Goal: Task Accomplishment & Management: Complete application form

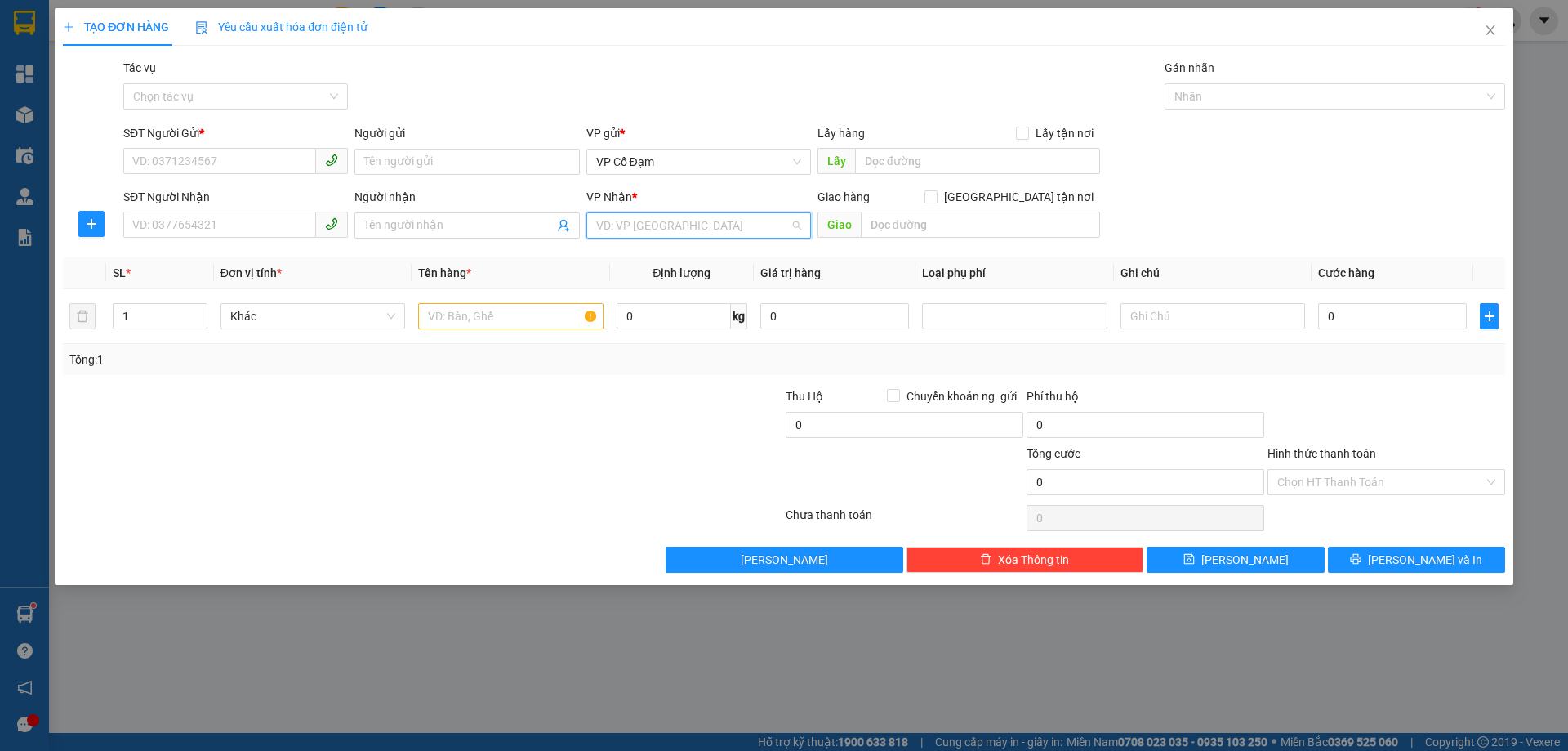
click at [671, 229] on input "search" at bounding box center [692, 225] width 194 height 25
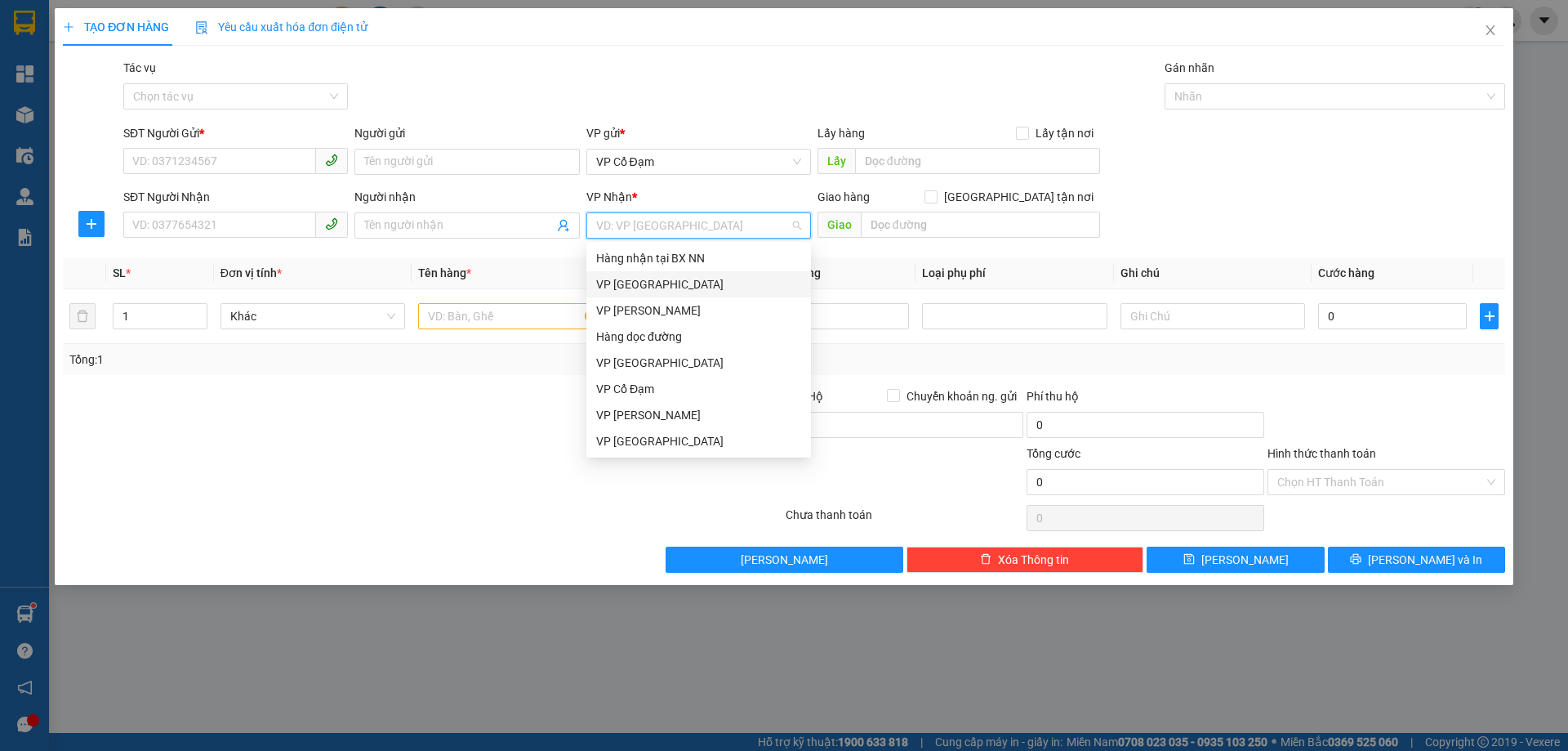
click at [650, 280] on div "VP [GEOGRAPHIC_DATA]" at bounding box center [698, 284] width 205 height 18
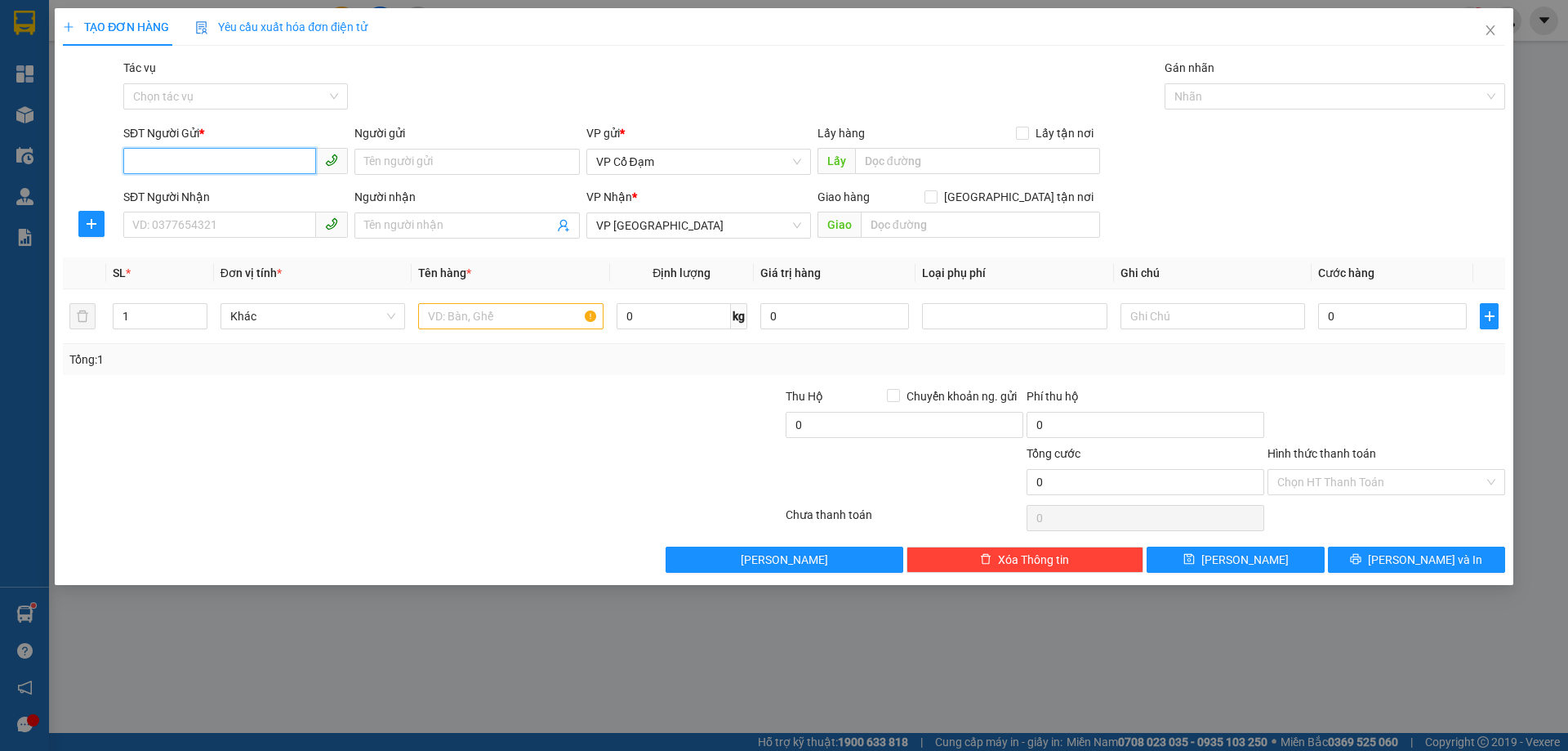
click at [245, 158] on input "SĐT Người Gửi *" at bounding box center [220, 161] width 193 height 26
type input "0985524470"
click at [247, 195] on div "0985524470 - C Thủy" at bounding box center [235, 194] width 205 height 18
type input "C Thủy"
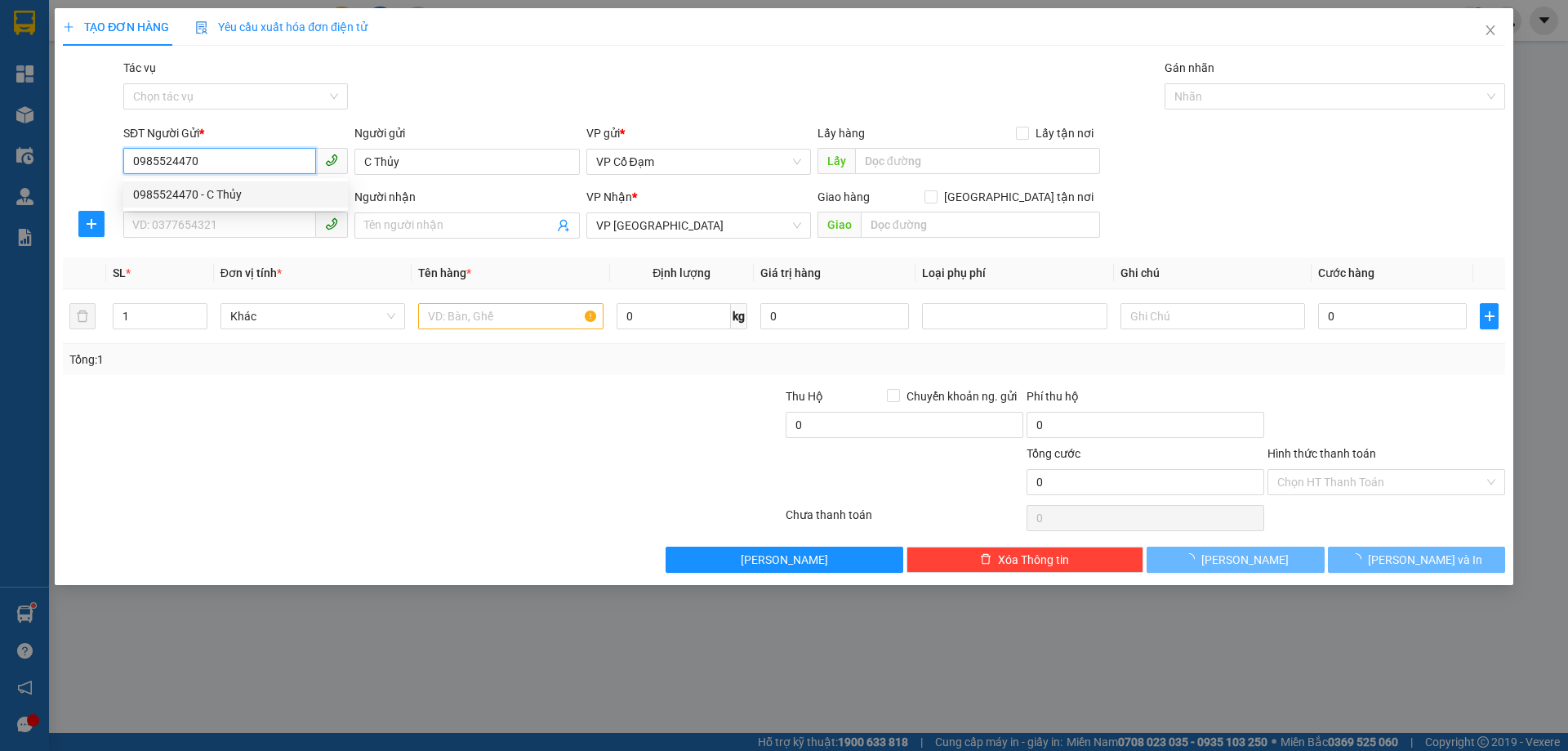
type input "40.000"
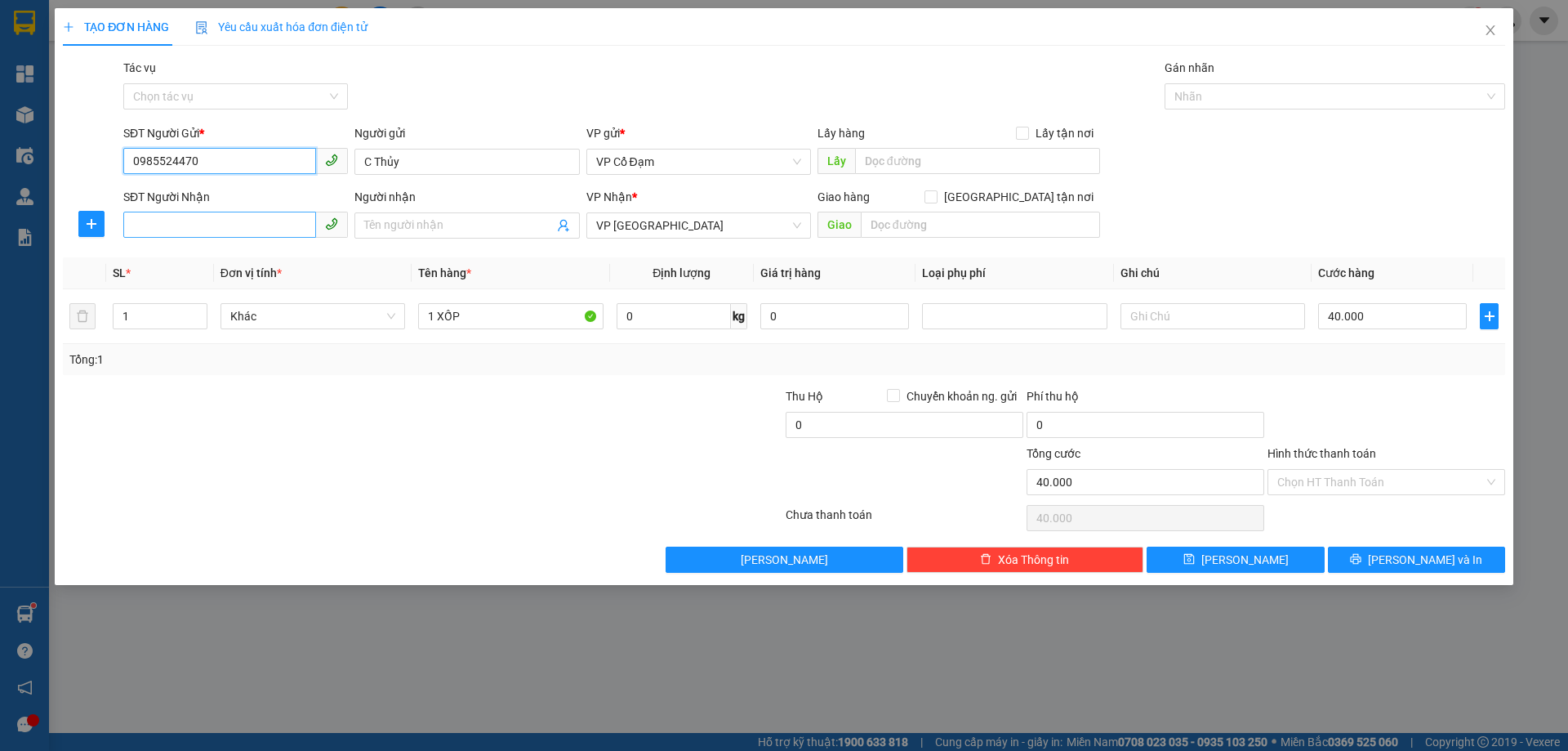
type input "0985524470"
click at [234, 233] on input "SĐT Người Nhận" at bounding box center [220, 224] width 193 height 26
click at [1186, 329] on div at bounding box center [1213, 316] width 184 height 33
click at [1186, 328] on input "text" at bounding box center [1213, 316] width 184 height 26
type input "h"
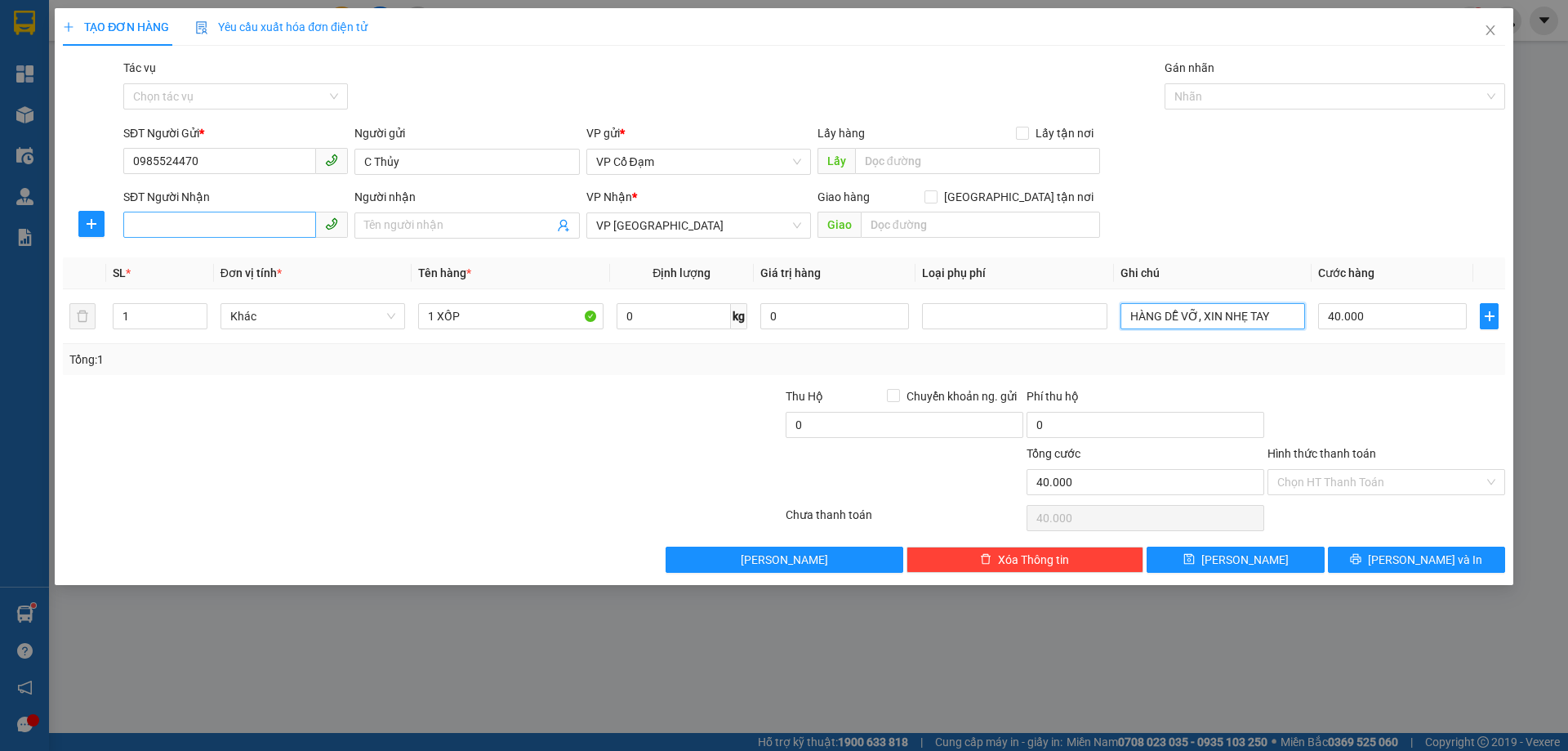
type input "HÀNG DỄ VỠ, XIN NHẸ TAY"
click at [165, 218] on input "SĐT Người Nhận" at bounding box center [220, 224] width 193 height 26
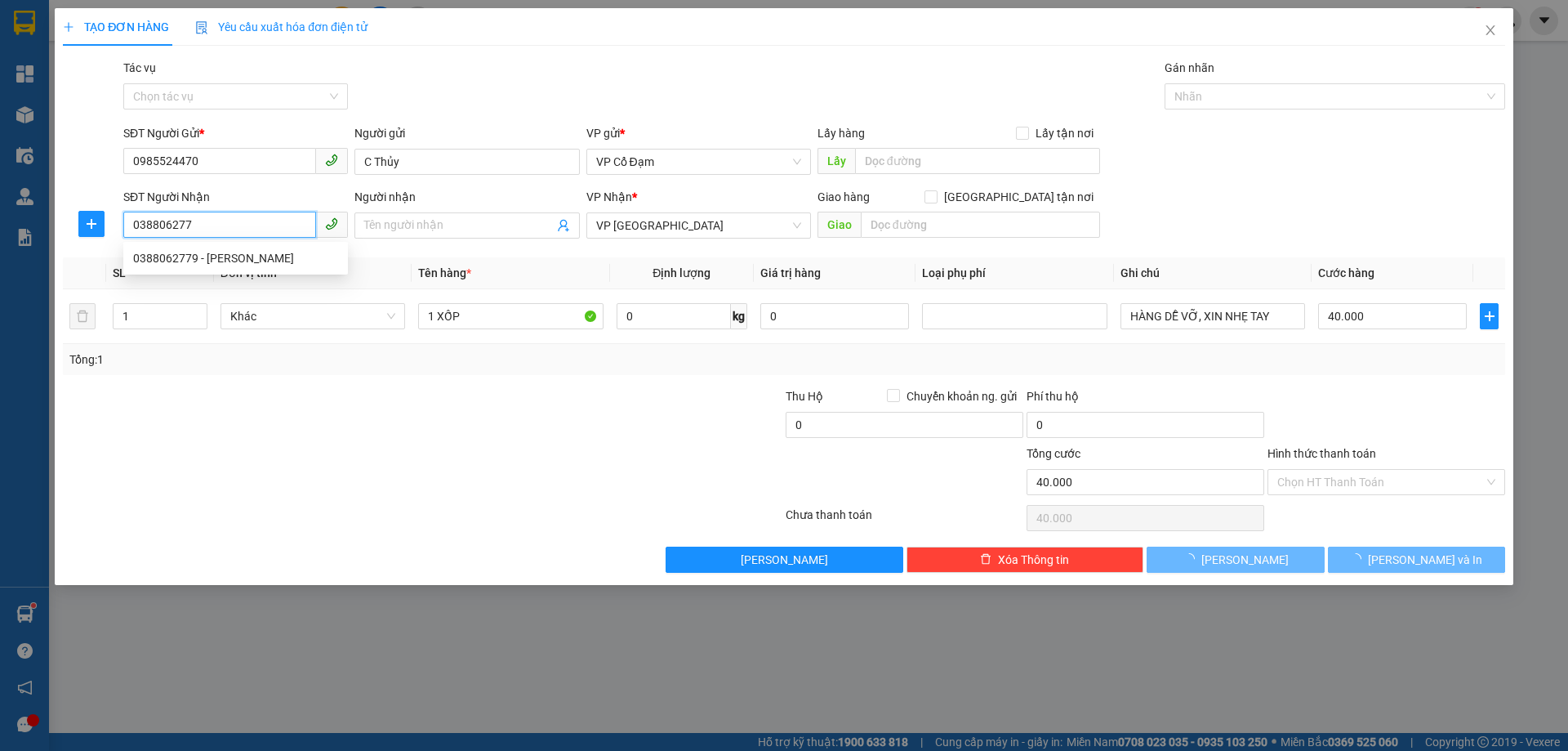
type input "0388062779"
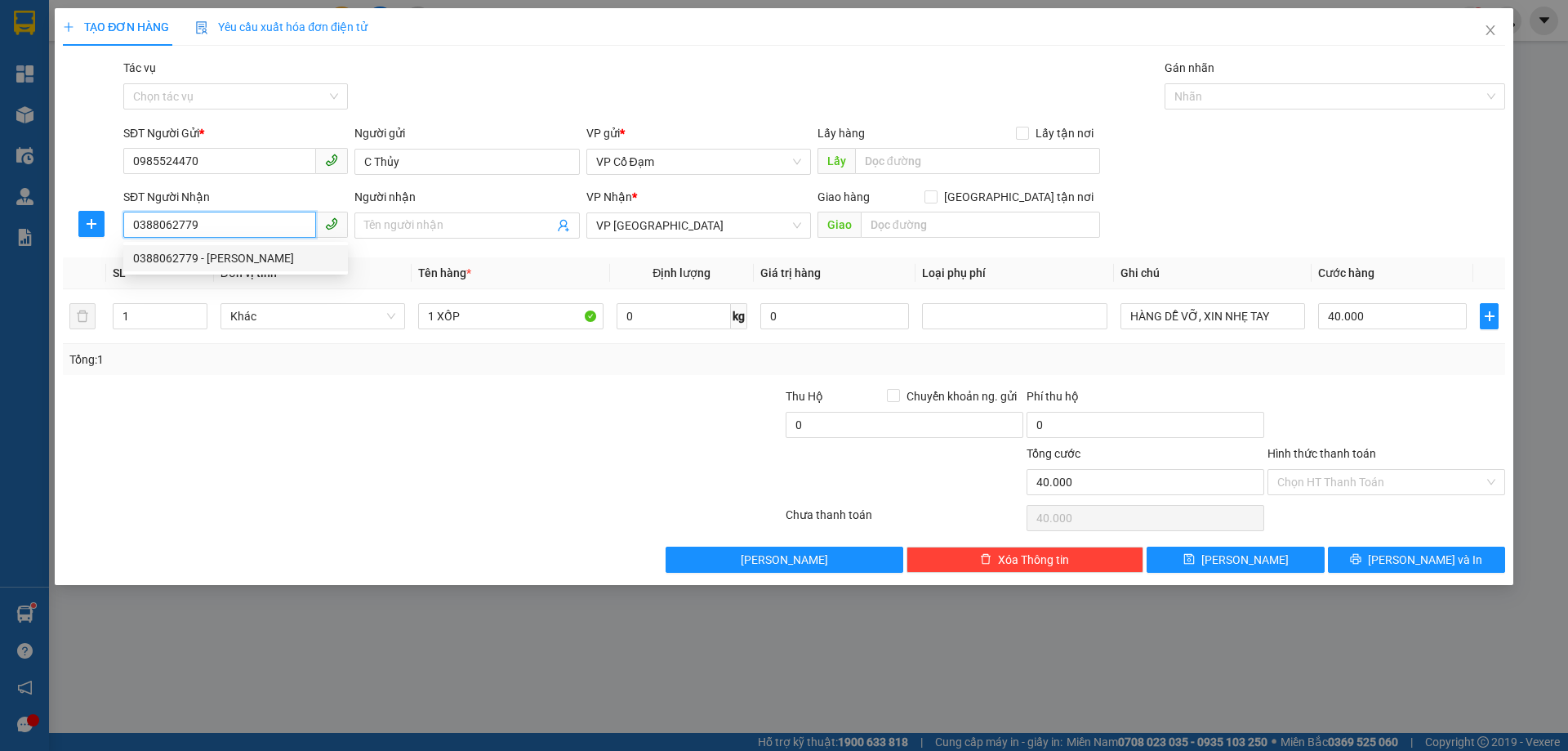
click at [192, 259] on div "0388062779 - [PERSON_NAME]" at bounding box center [235, 257] width 205 height 18
type input "C Hằng"
type input "SHIP"
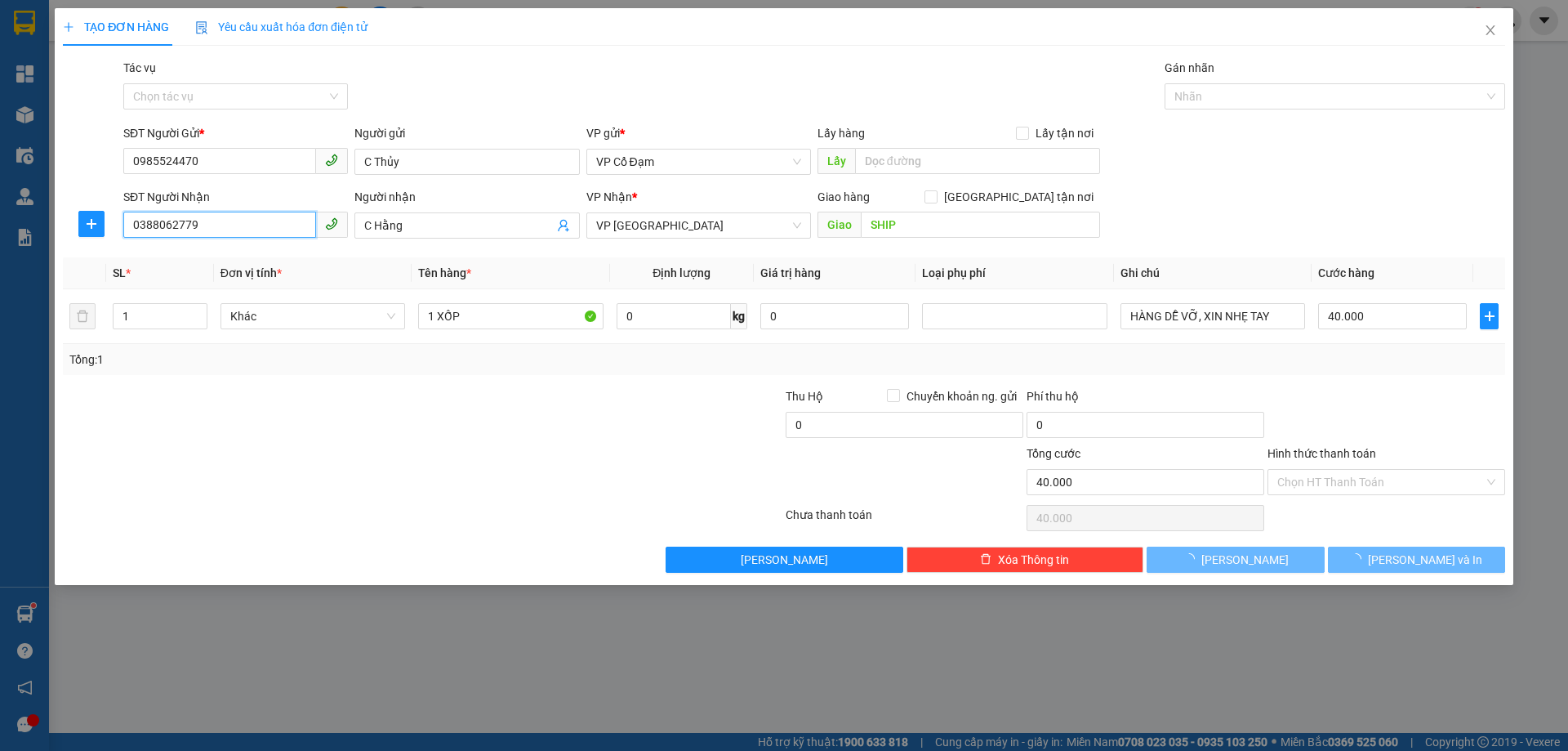
type input "70.000"
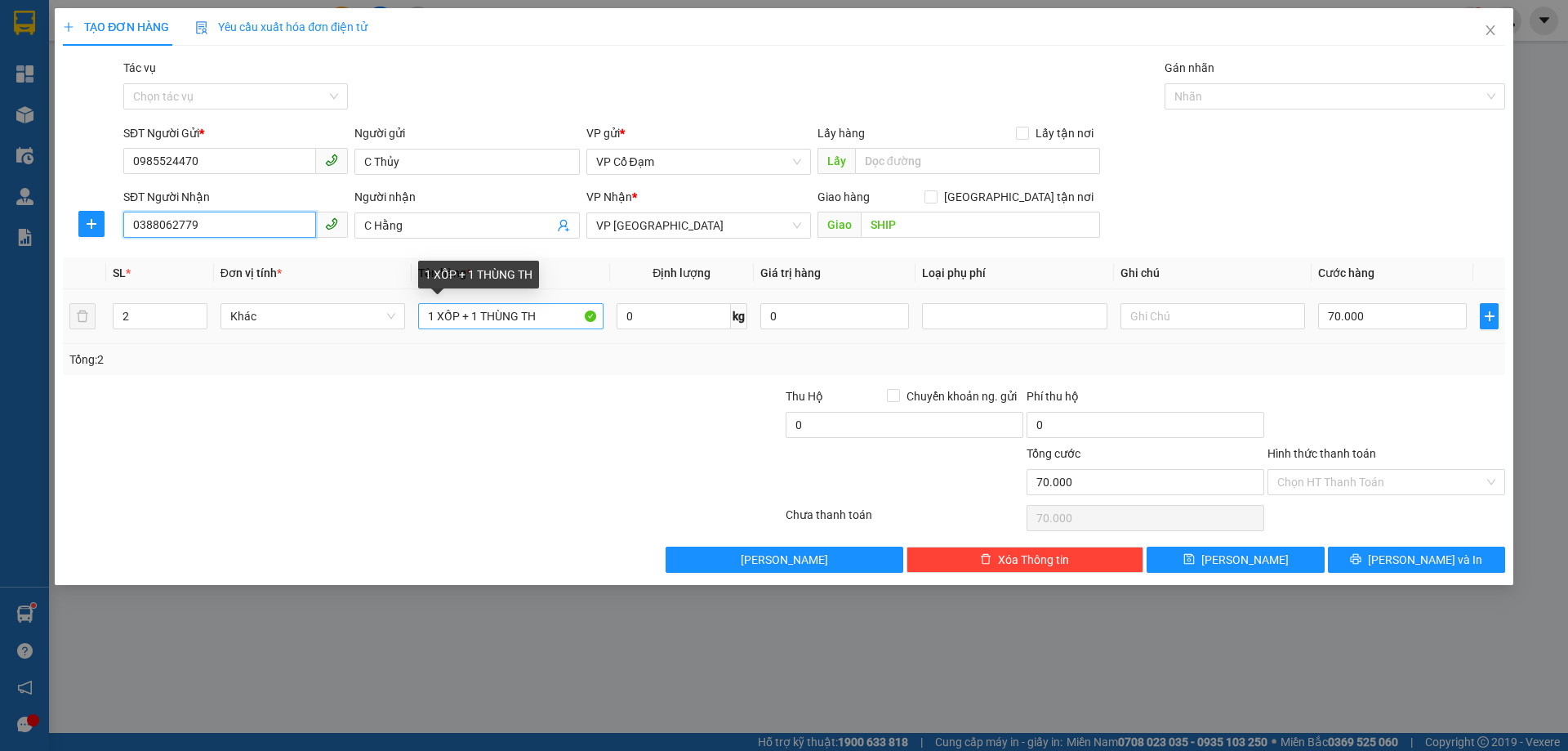
type input "0388062779"
click at [474, 314] on input "1 XỐP + 1 THÙNG TH" at bounding box center [510, 316] width 184 height 26
type input "1 THÙNG"
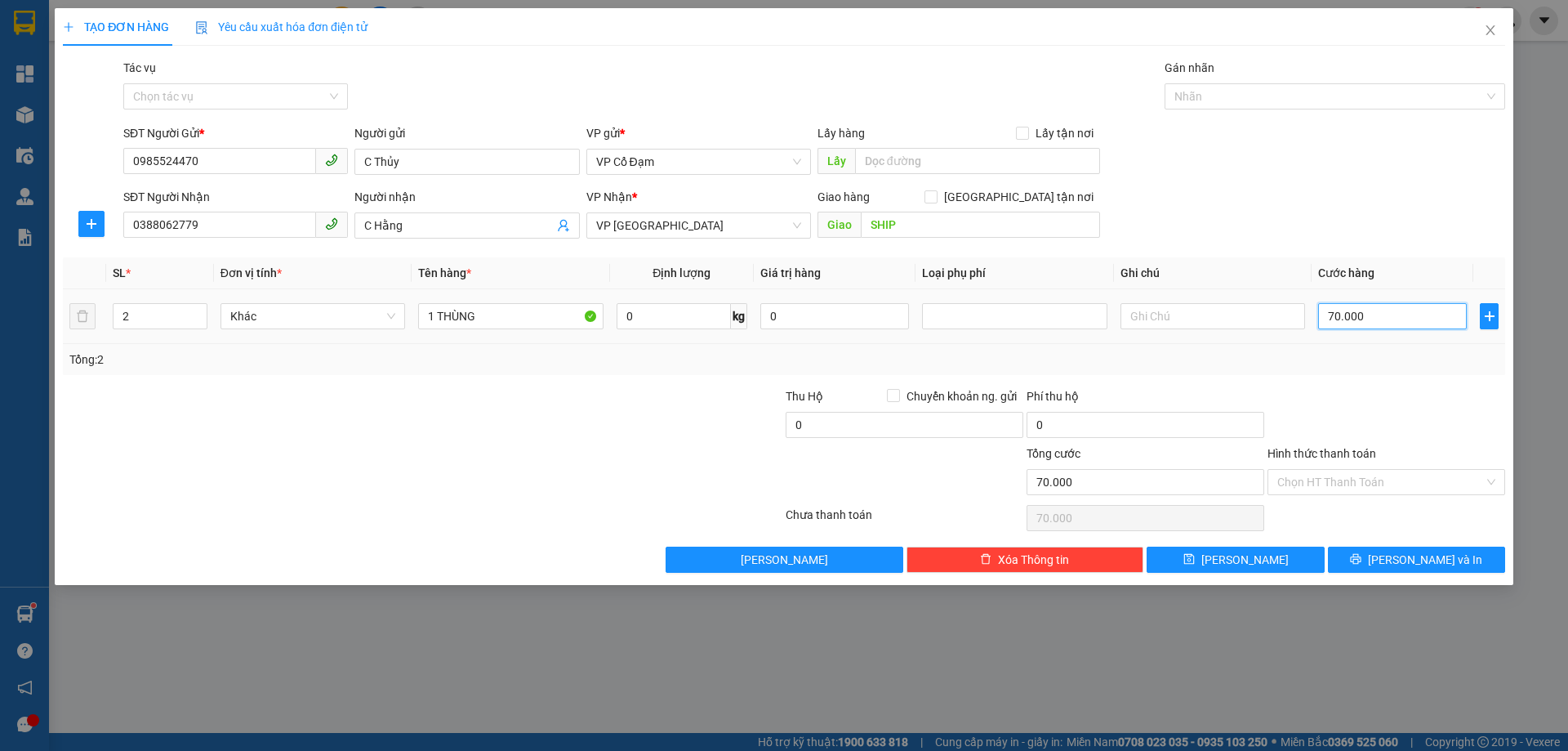
click at [1354, 318] on input "70.000" at bounding box center [1392, 316] width 149 height 26
type input "5"
type input "50"
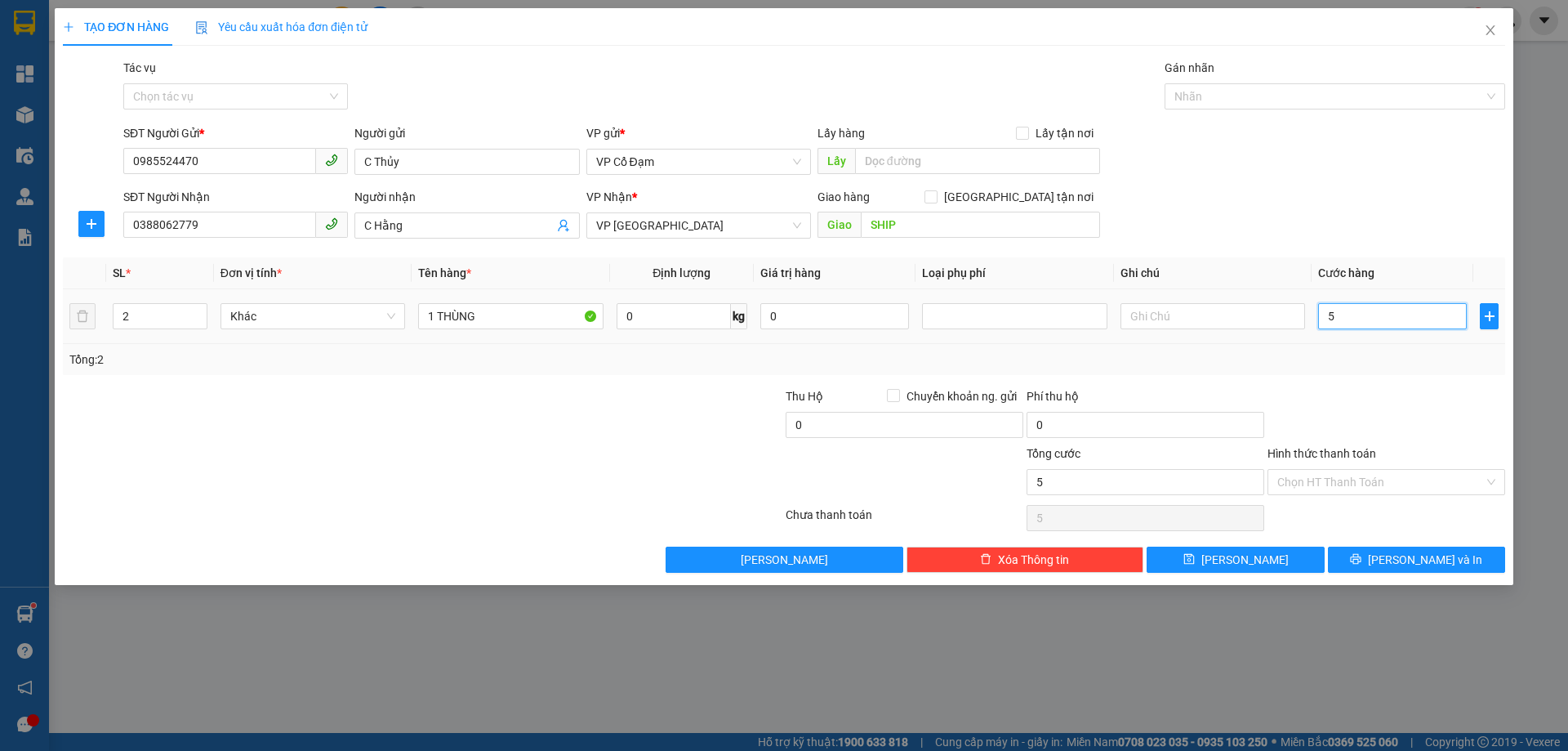
type input "50"
type input "50.000"
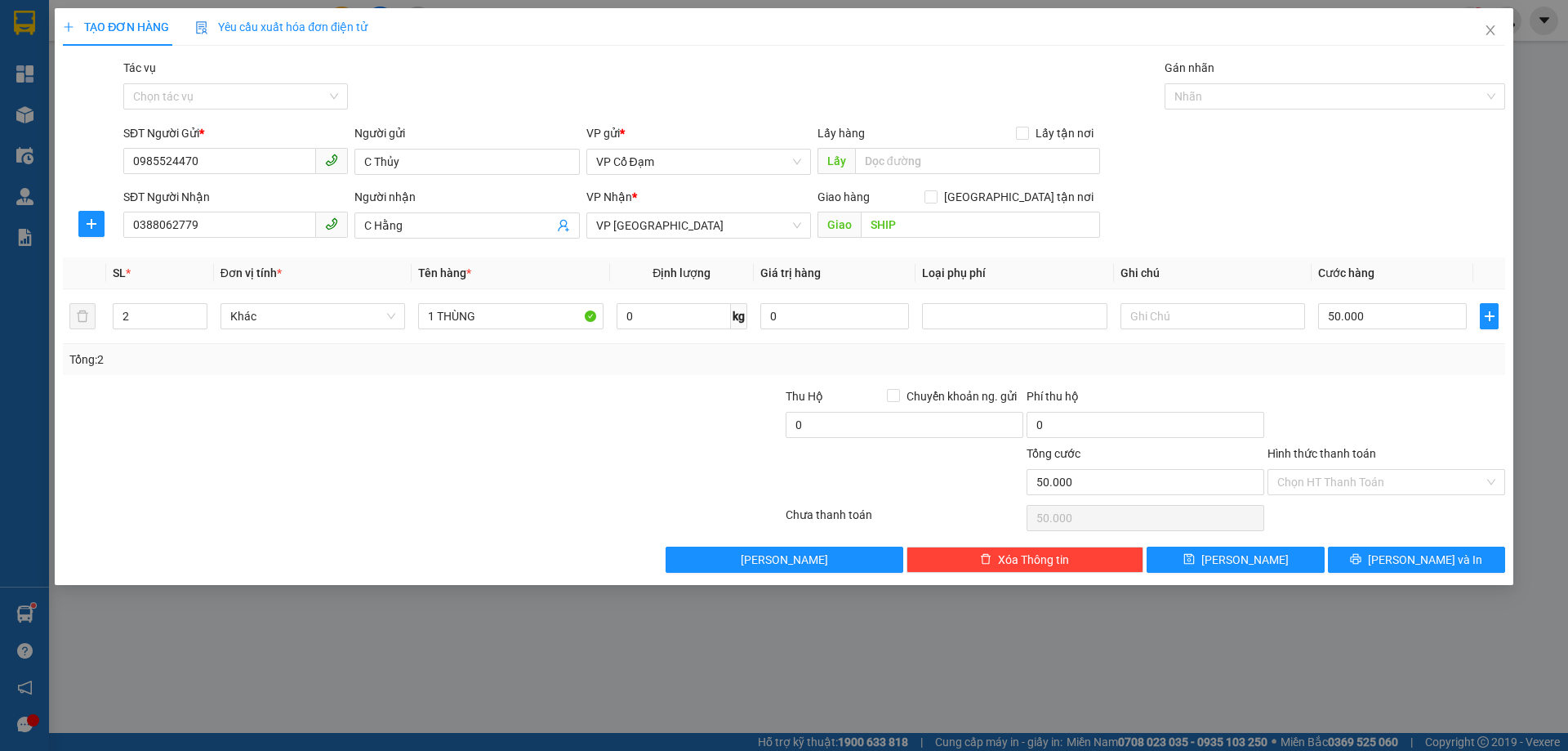
click at [1404, 399] on div at bounding box center [1386, 416] width 241 height 58
click at [946, 231] on input "SHIP" at bounding box center [980, 224] width 239 height 26
type input "1"
click at [200, 324] on span "down" at bounding box center [199, 322] width 10 height 10
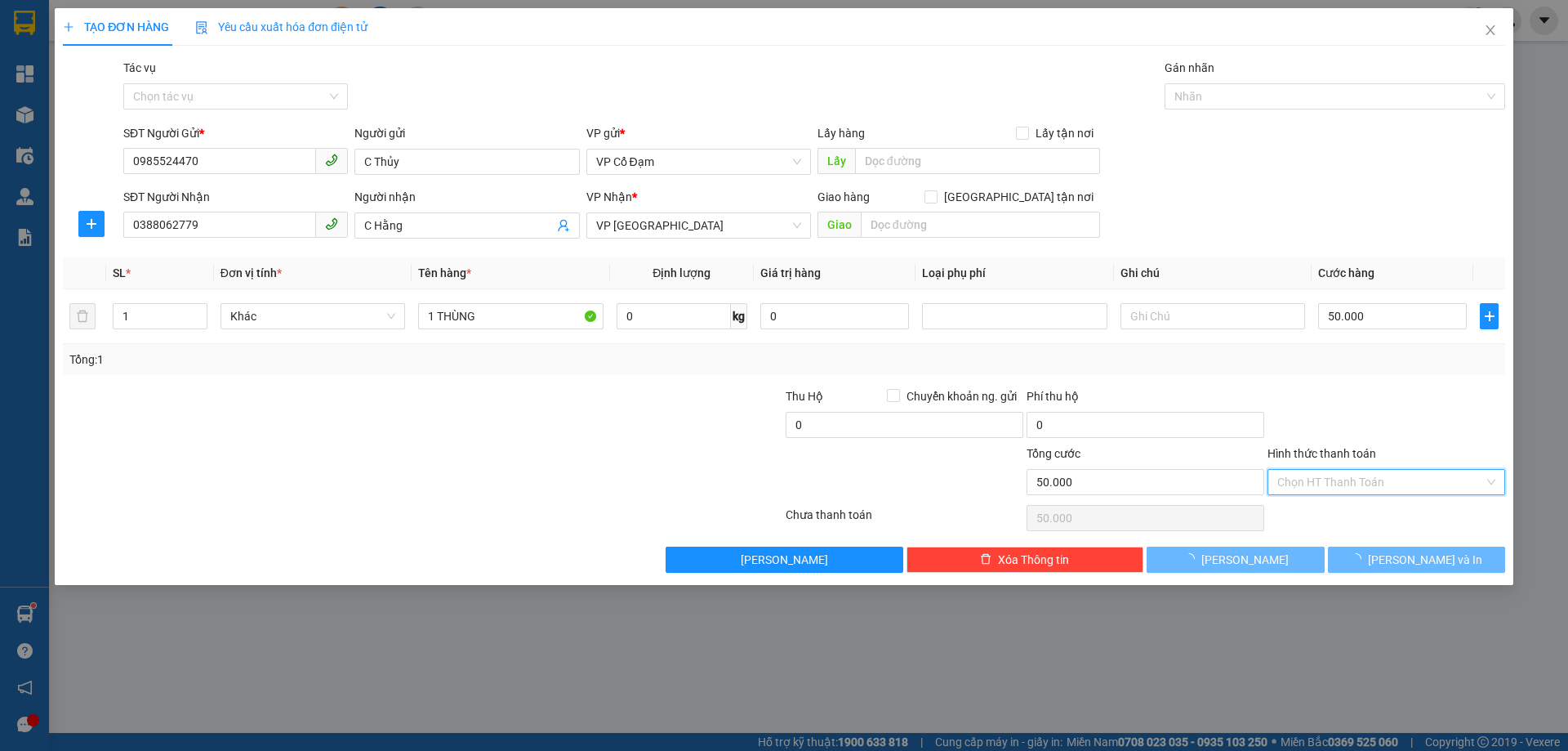
click at [1367, 483] on input "Hình thức thanh toán" at bounding box center [1380, 482] width 206 height 25
type input "0"
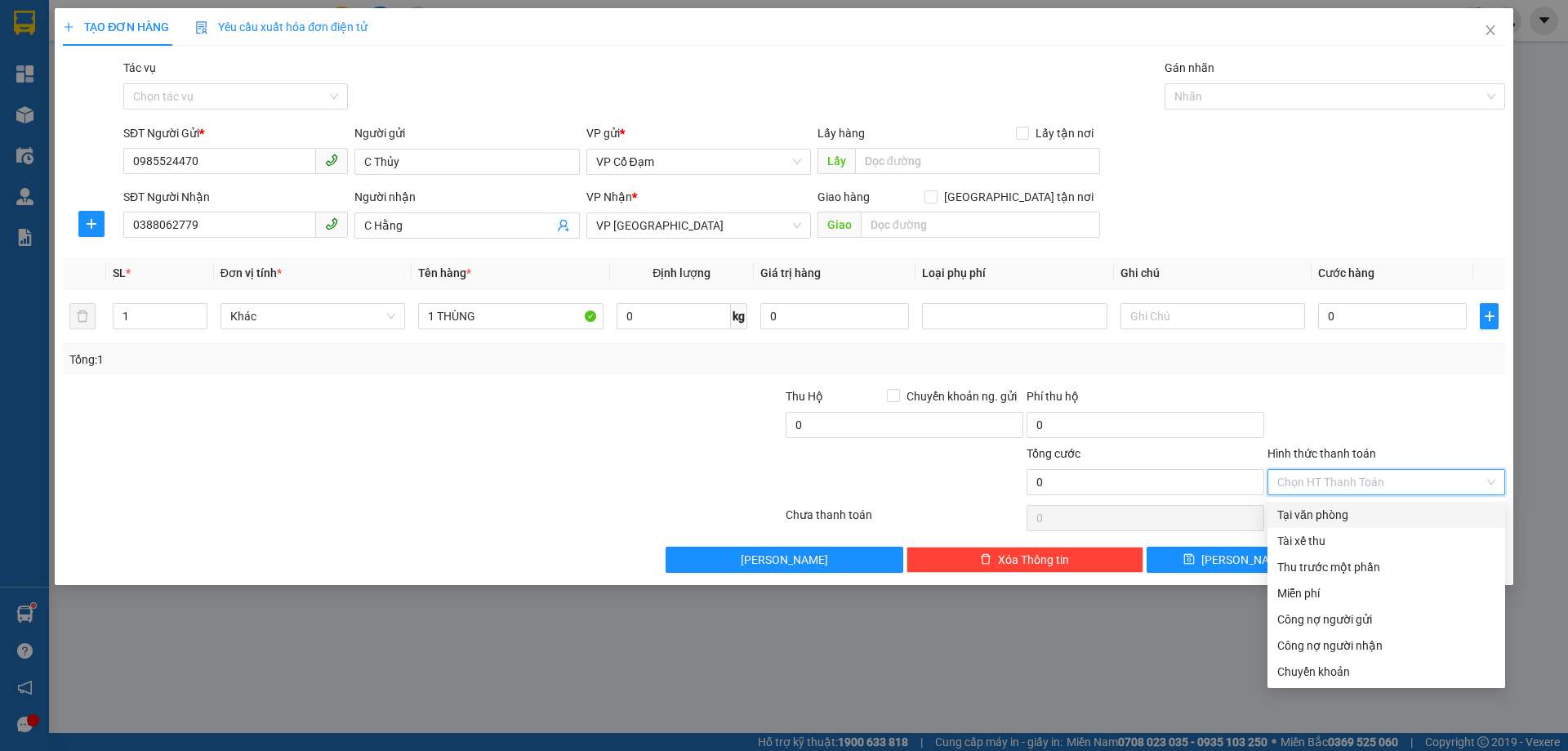
click at [1327, 515] on div "Tại văn phòng" at bounding box center [1386, 514] width 218 height 18
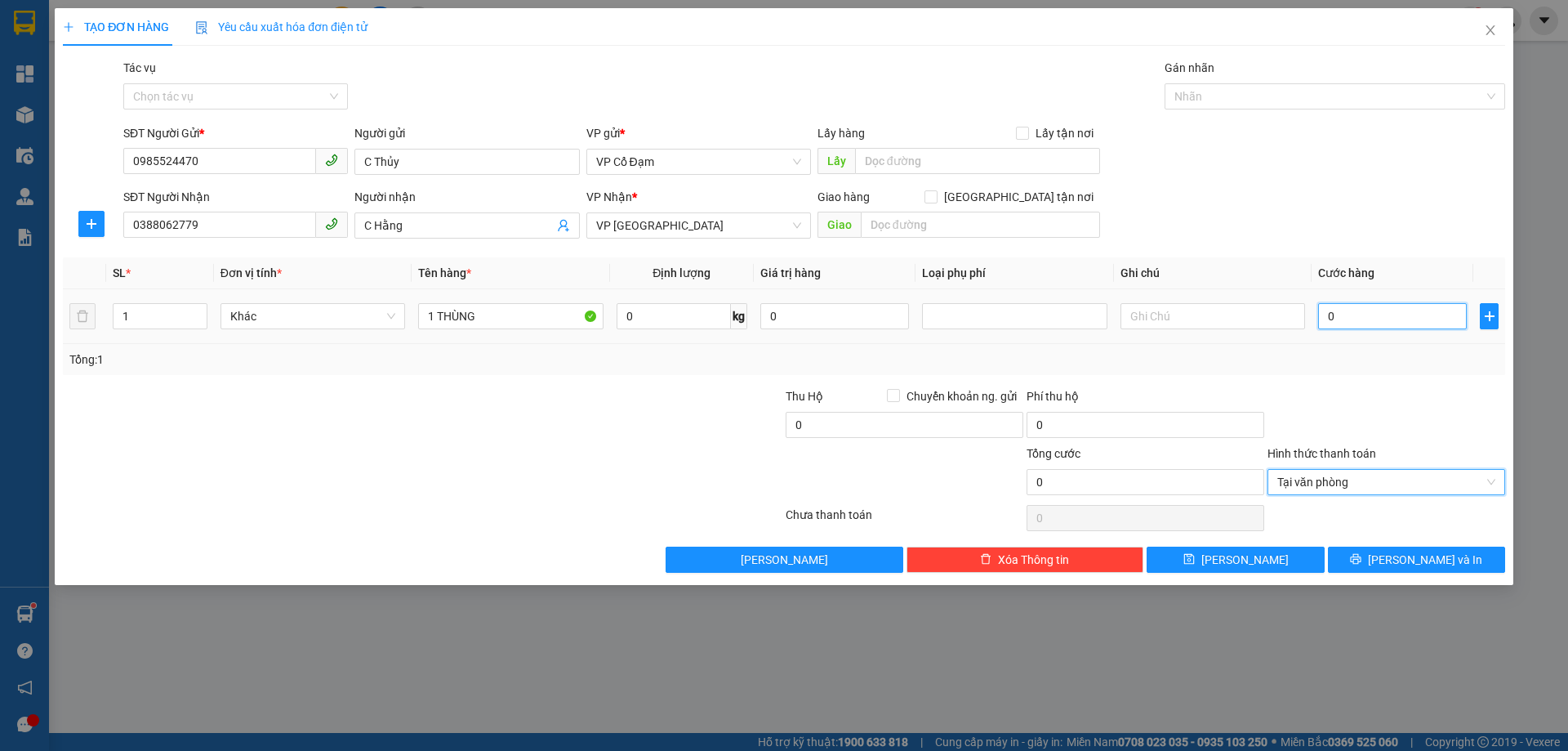
click at [1359, 314] on input "0" at bounding box center [1392, 316] width 149 height 26
type input "5"
type input "50"
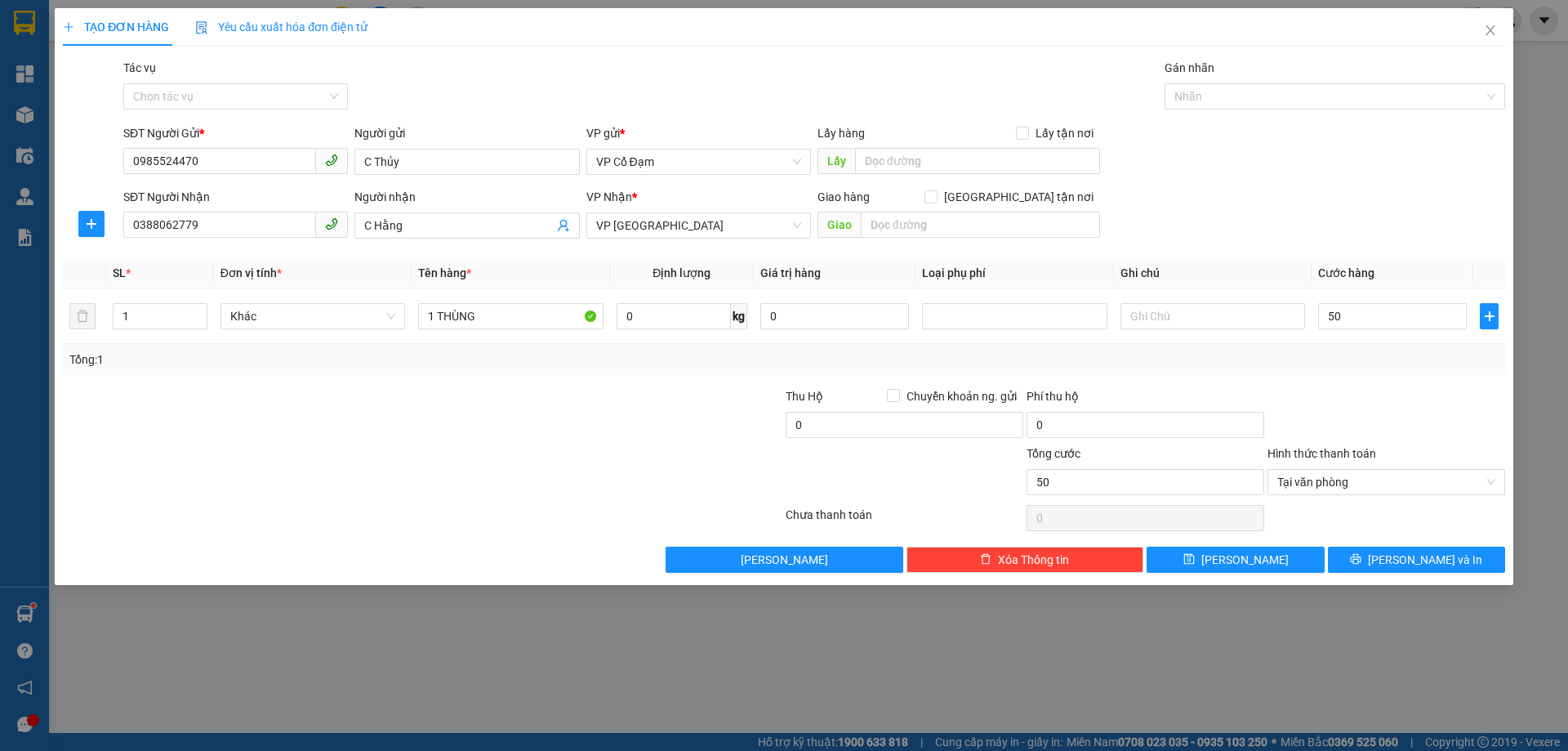
type input "50.000"
click at [1369, 367] on div "Tổng: 1" at bounding box center [784, 359] width 1429 height 18
click at [1231, 563] on button "[PERSON_NAME]" at bounding box center [1235, 560] width 177 height 26
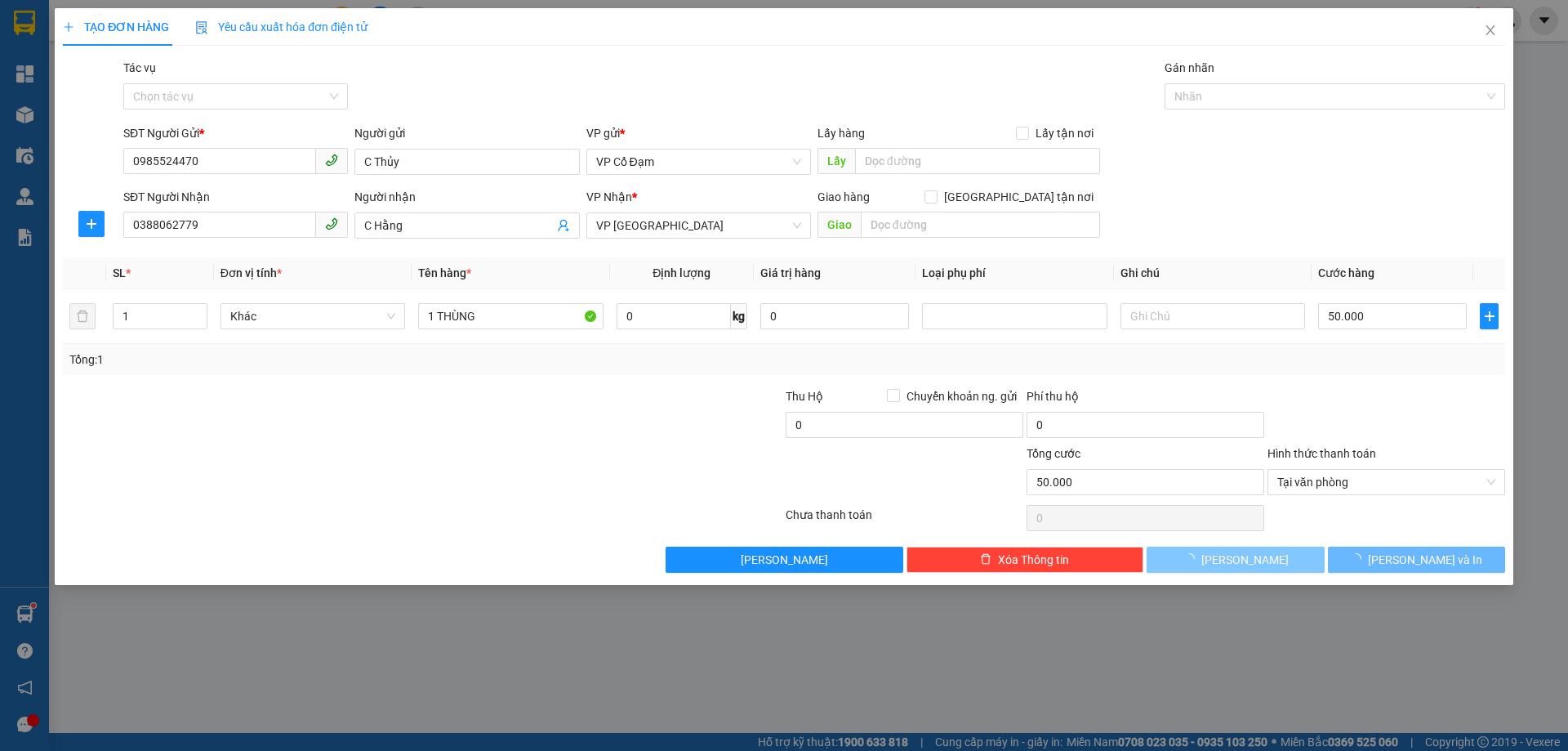
type input "0"
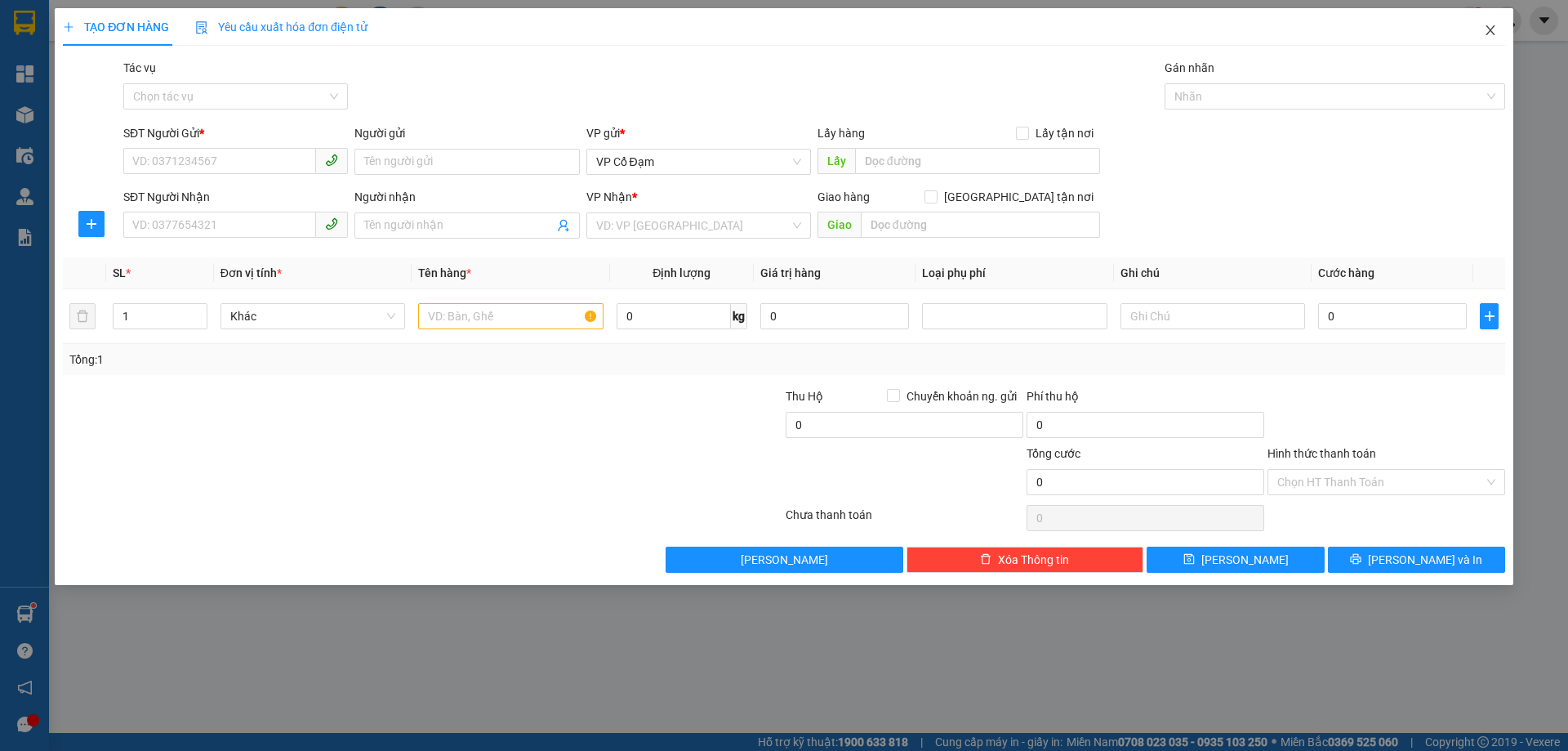
click at [1495, 30] on icon "close" at bounding box center [1489, 30] width 13 height 13
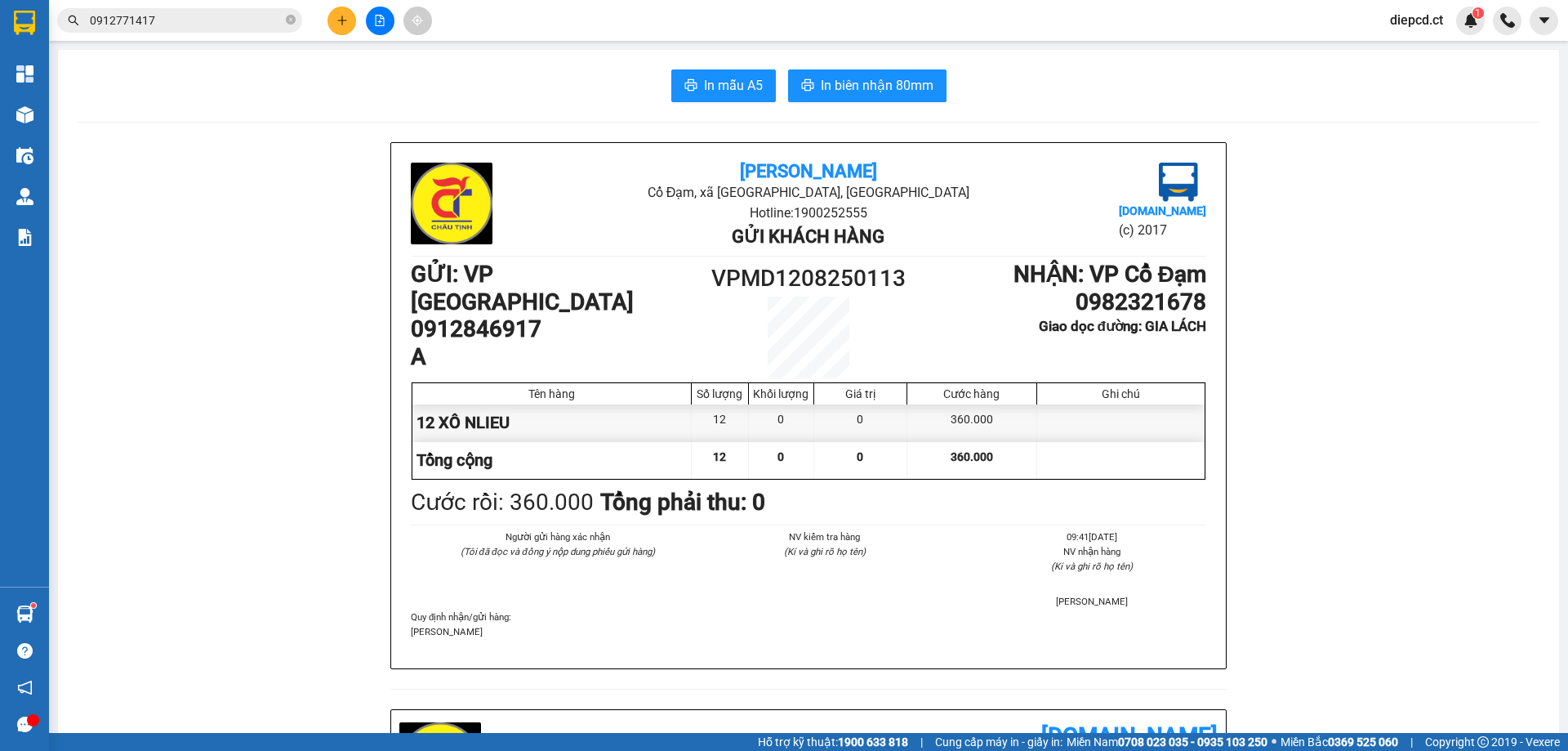
click at [240, 3] on div "Kết quả tìm kiếm ( 6 ) Bộ lọc Mã ĐH Trạng thái Món hàng Thu hộ Tổng cước Chưa c…" at bounding box center [784, 20] width 1568 height 41
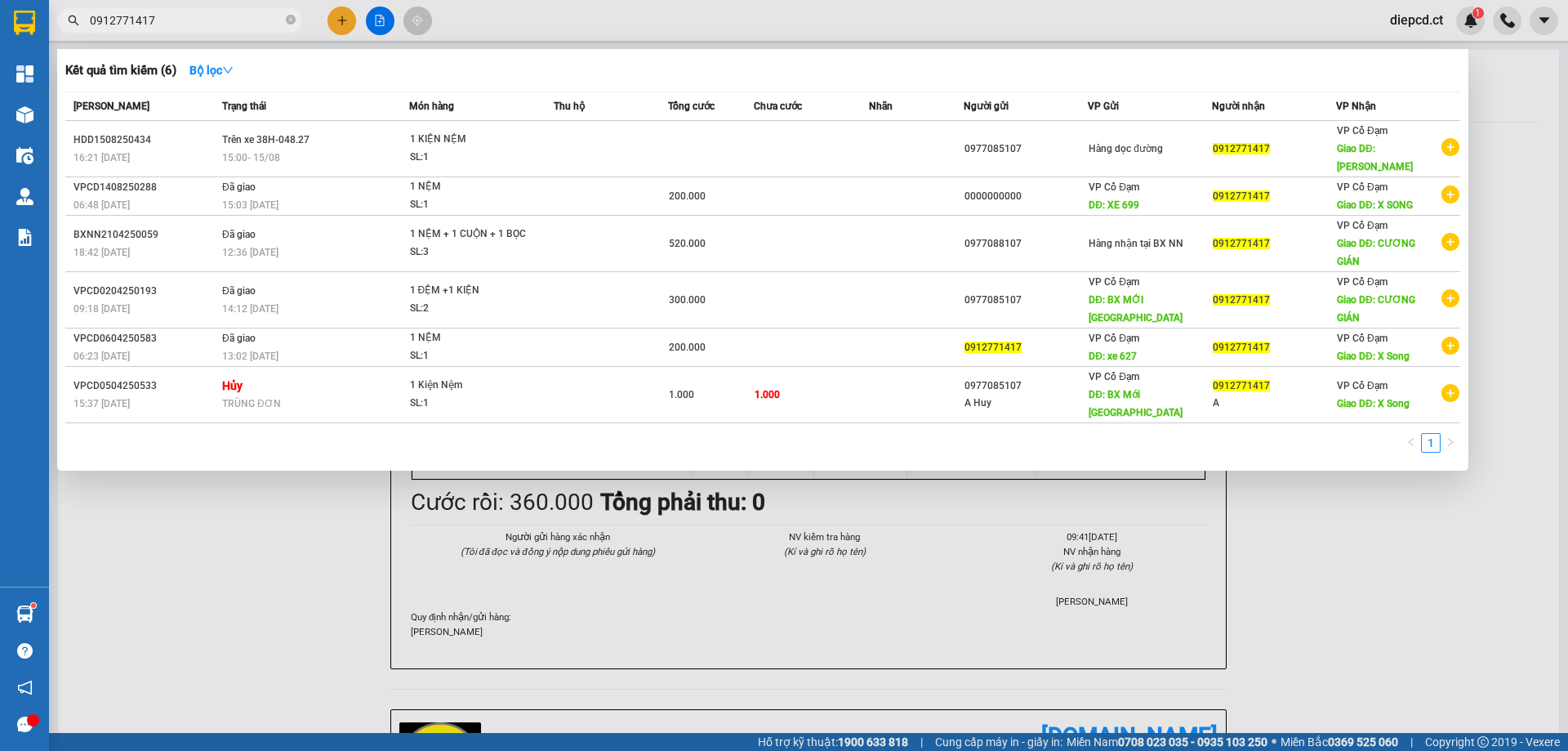
click at [235, 17] on input "0912771417" at bounding box center [186, 20] width 193 height 18
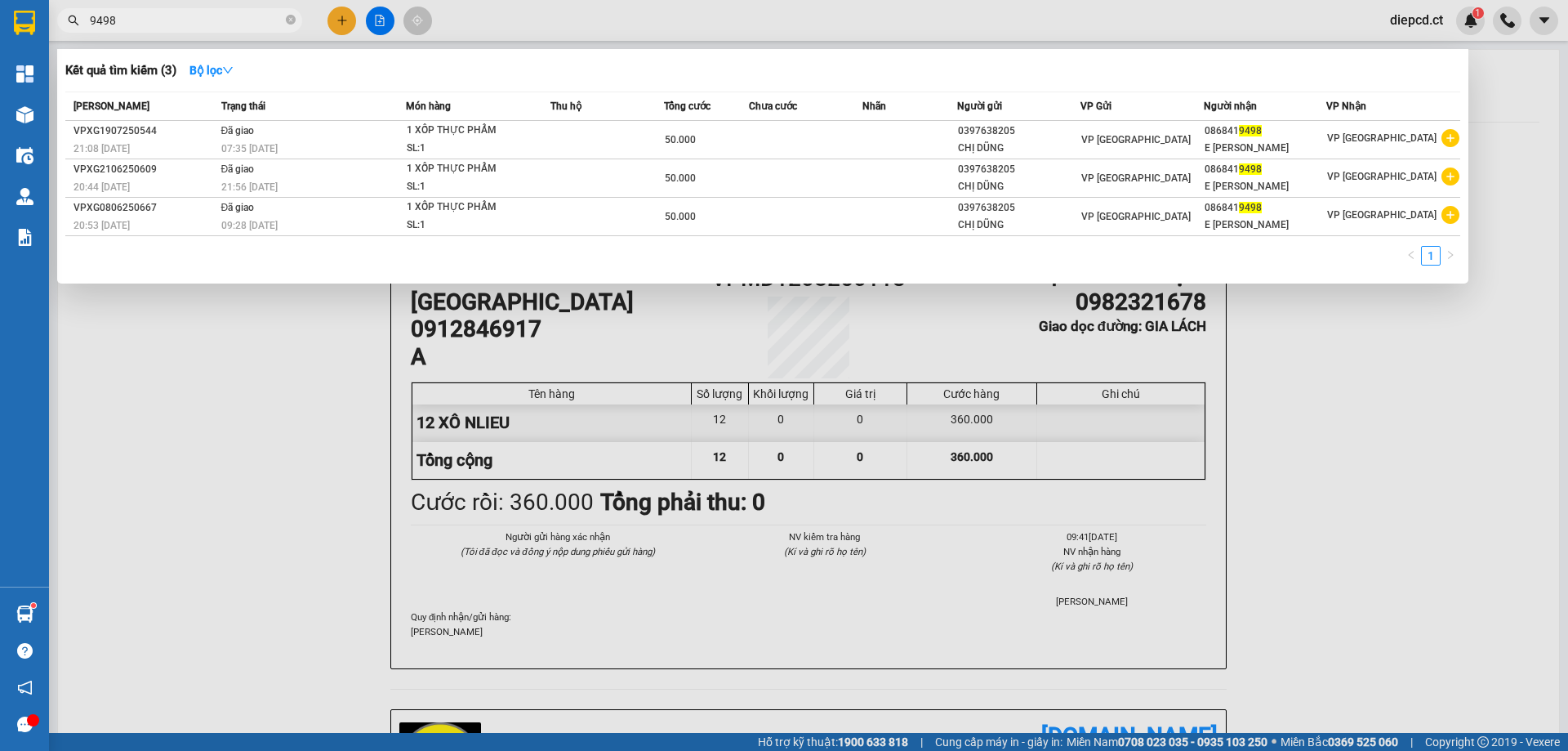
click at [187, 14] on input "9498" at bounding box center [186, 20] width 193 height 18
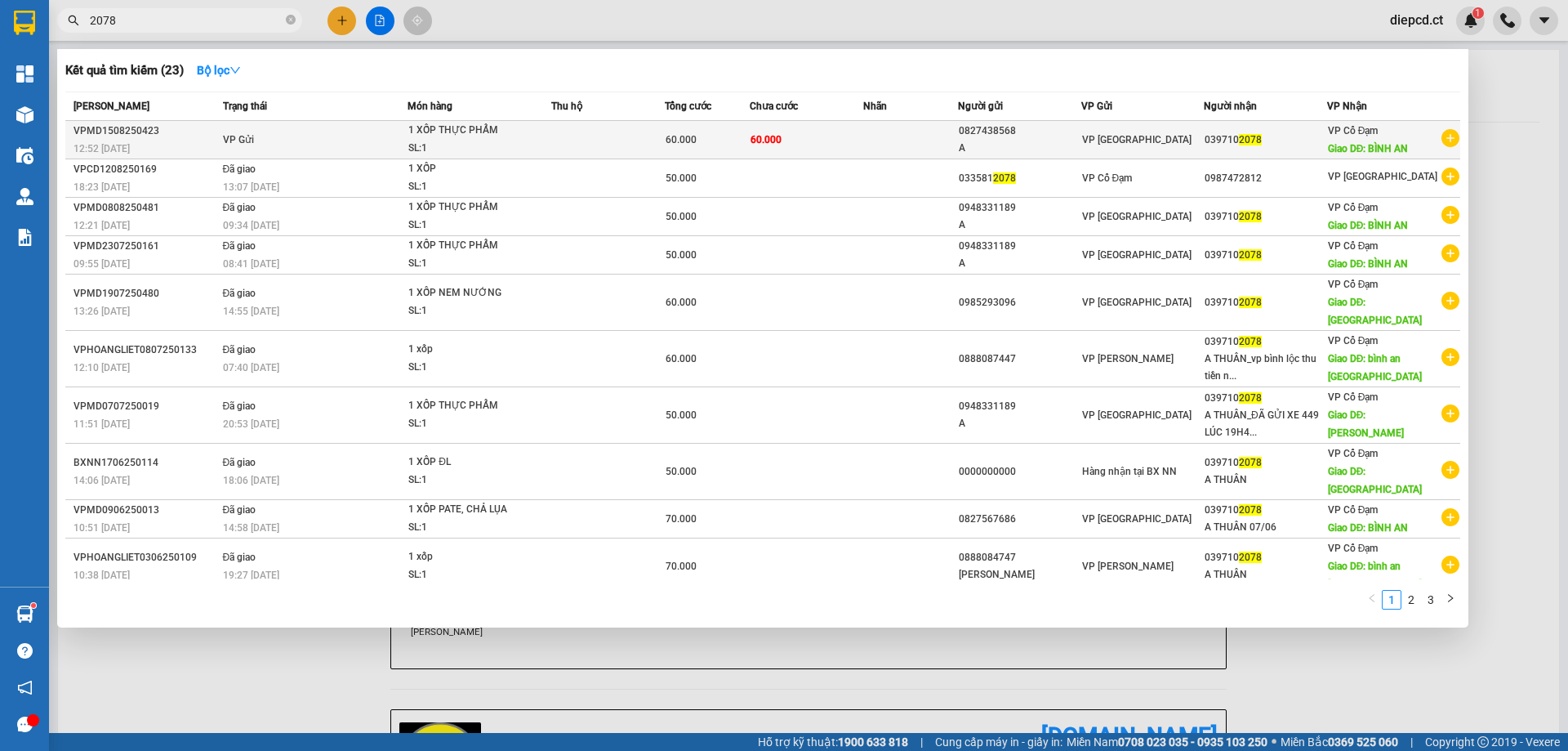
type input "2078"
click at [178, 145] on div "12:52 [DATE]" at bounding box center [146, 148] width 145 height 18
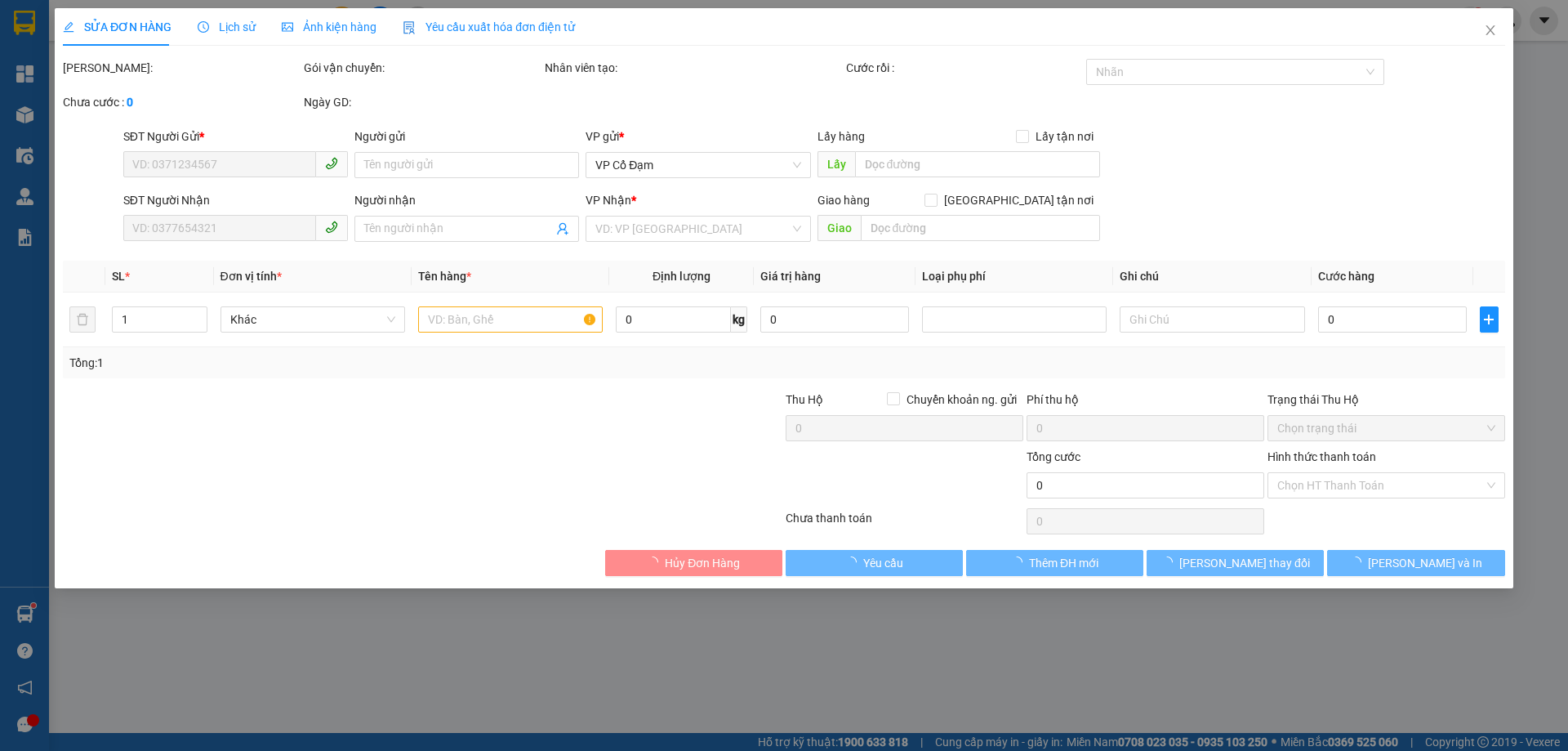
type input "0827438568"
type input "A"
type input "0397102078"
type input "BÌNH AN"
type input "60.000"
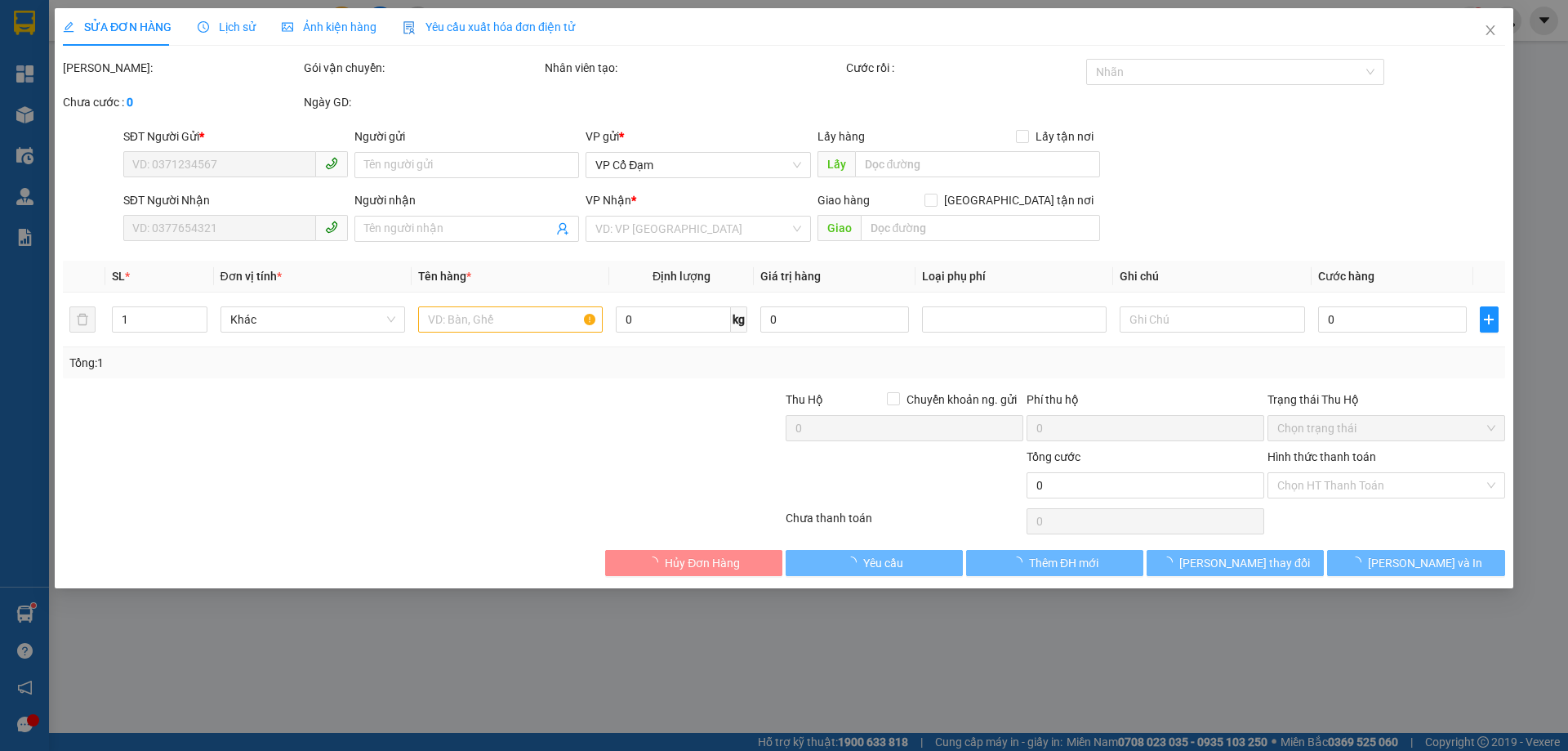
type input "60.000"
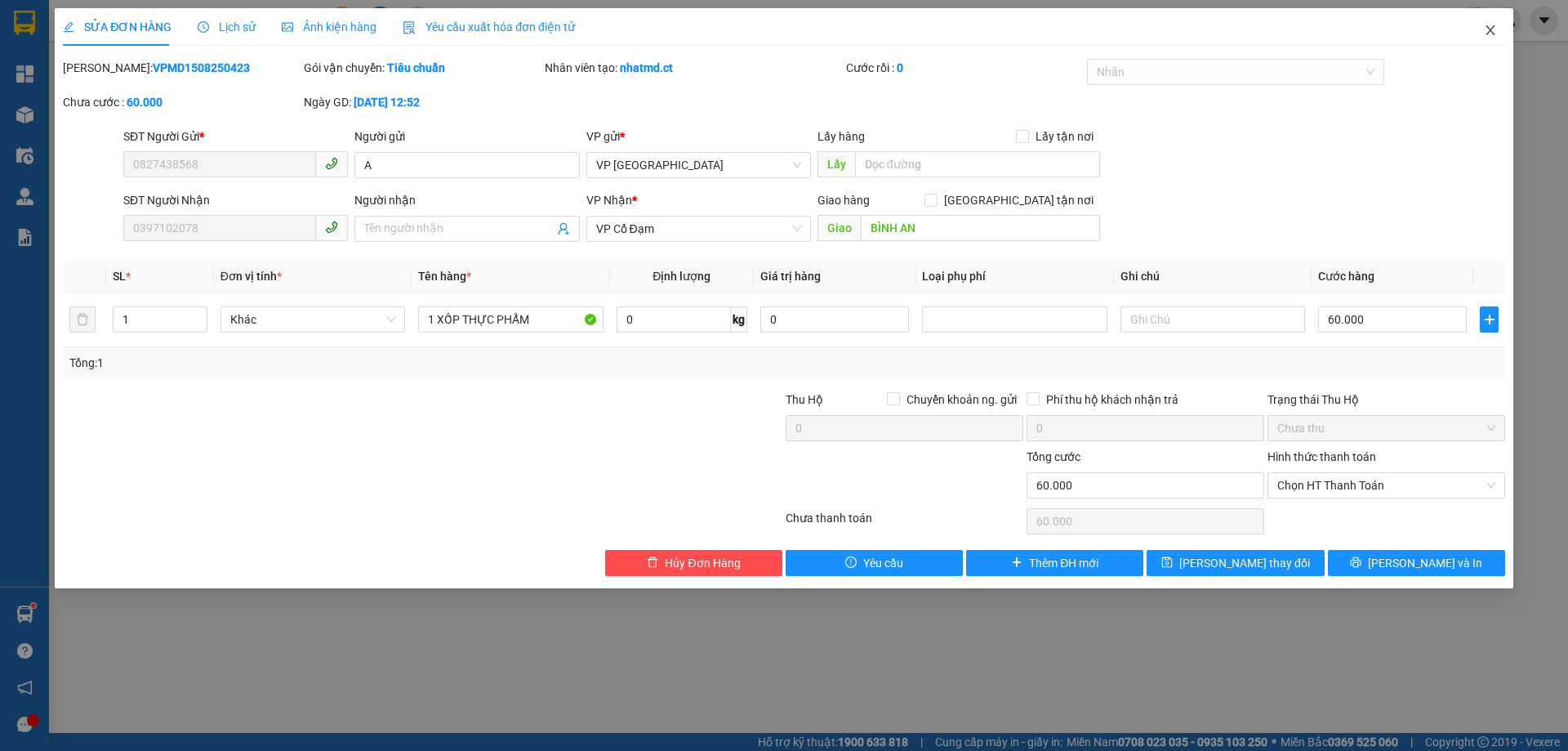
click at [1486, 38] on span "Close" at bounding box center [1490, 31] width 46 height 46
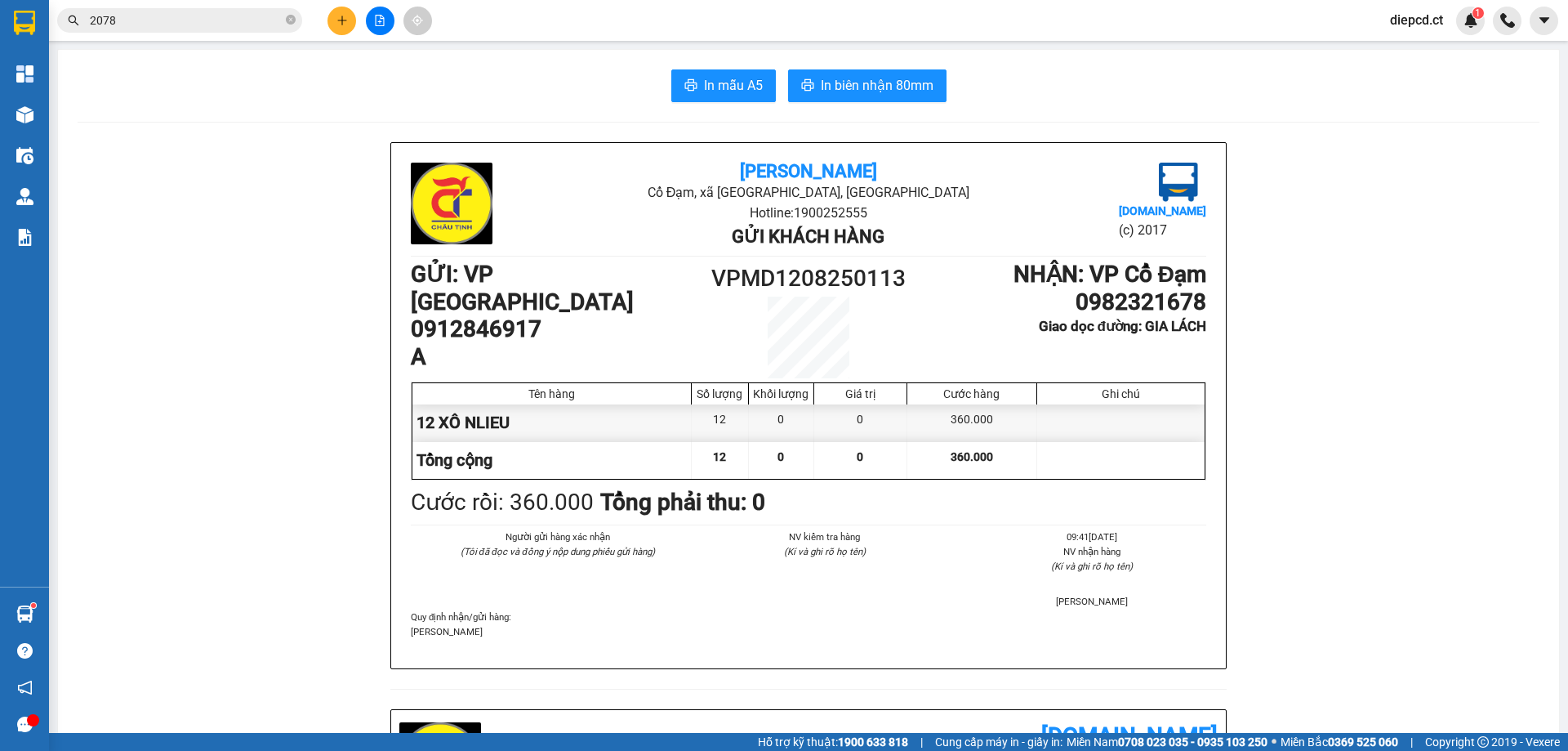
click at [162, 25] on input "2078" at bounding box center [186, 20] width 193 height 18
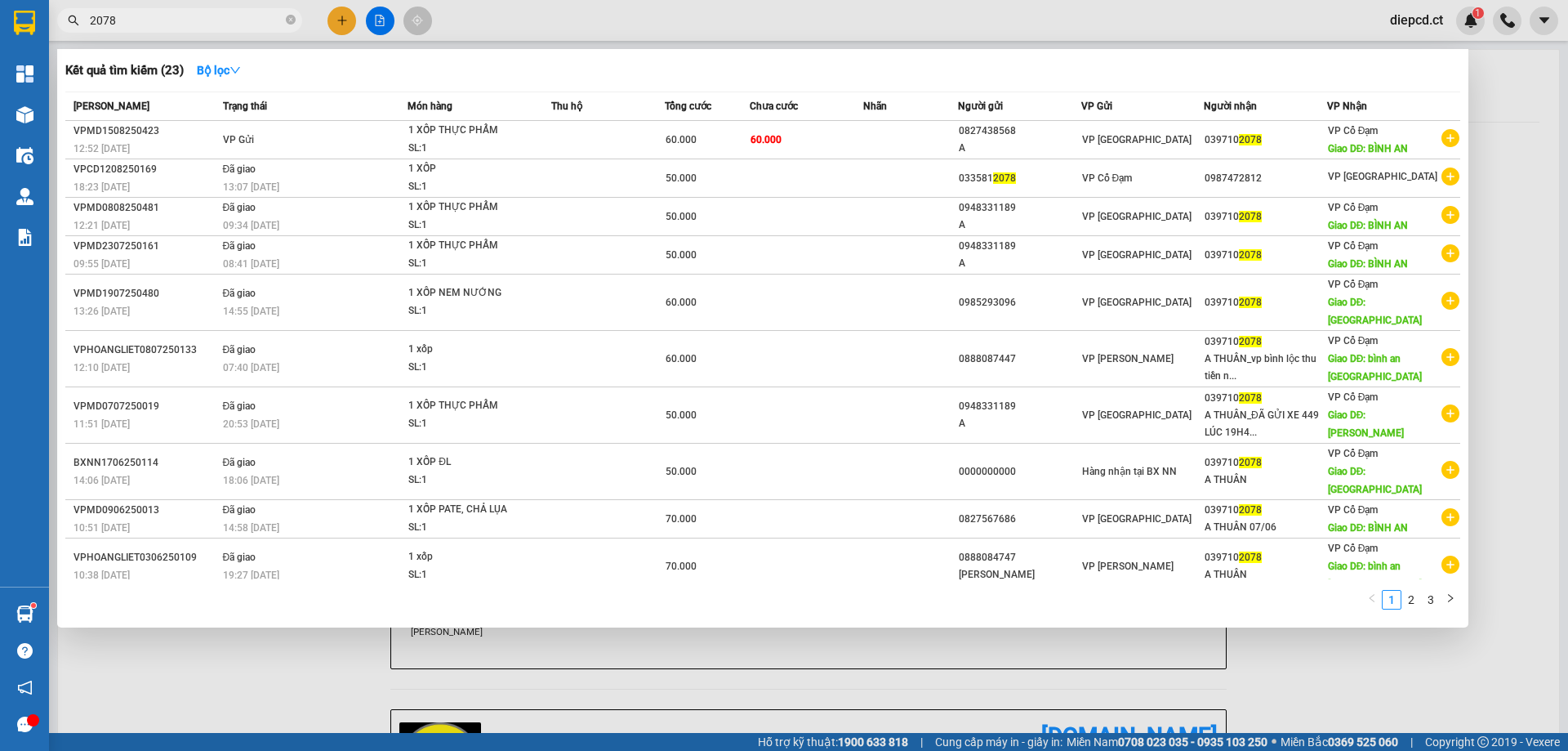
click at [205, 21] on input "2078" at bounding box center [186, 20] width 193 height 18
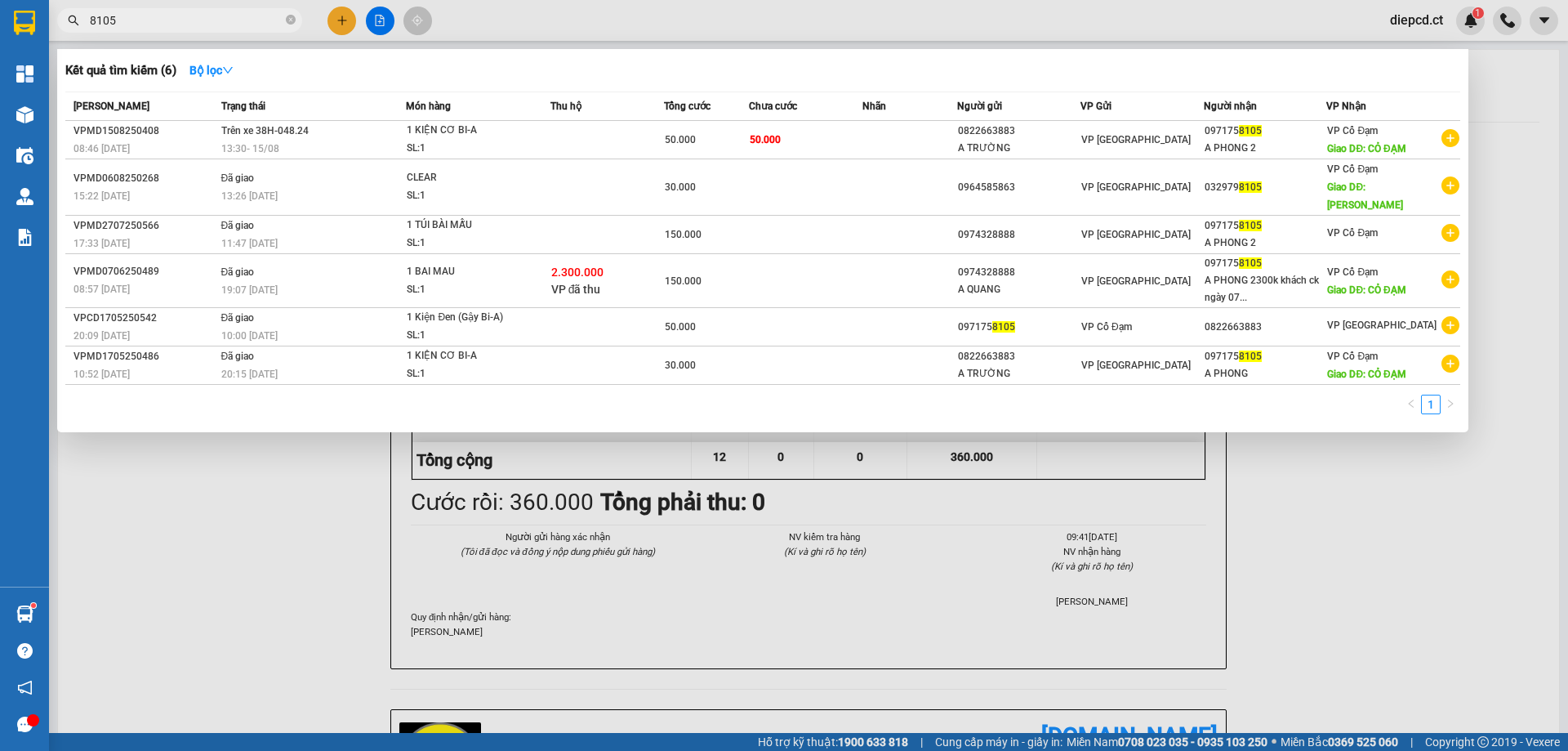
type input "8105"
click at [349, 22] on div at bounding box center [784, 375] width 1568 height 751
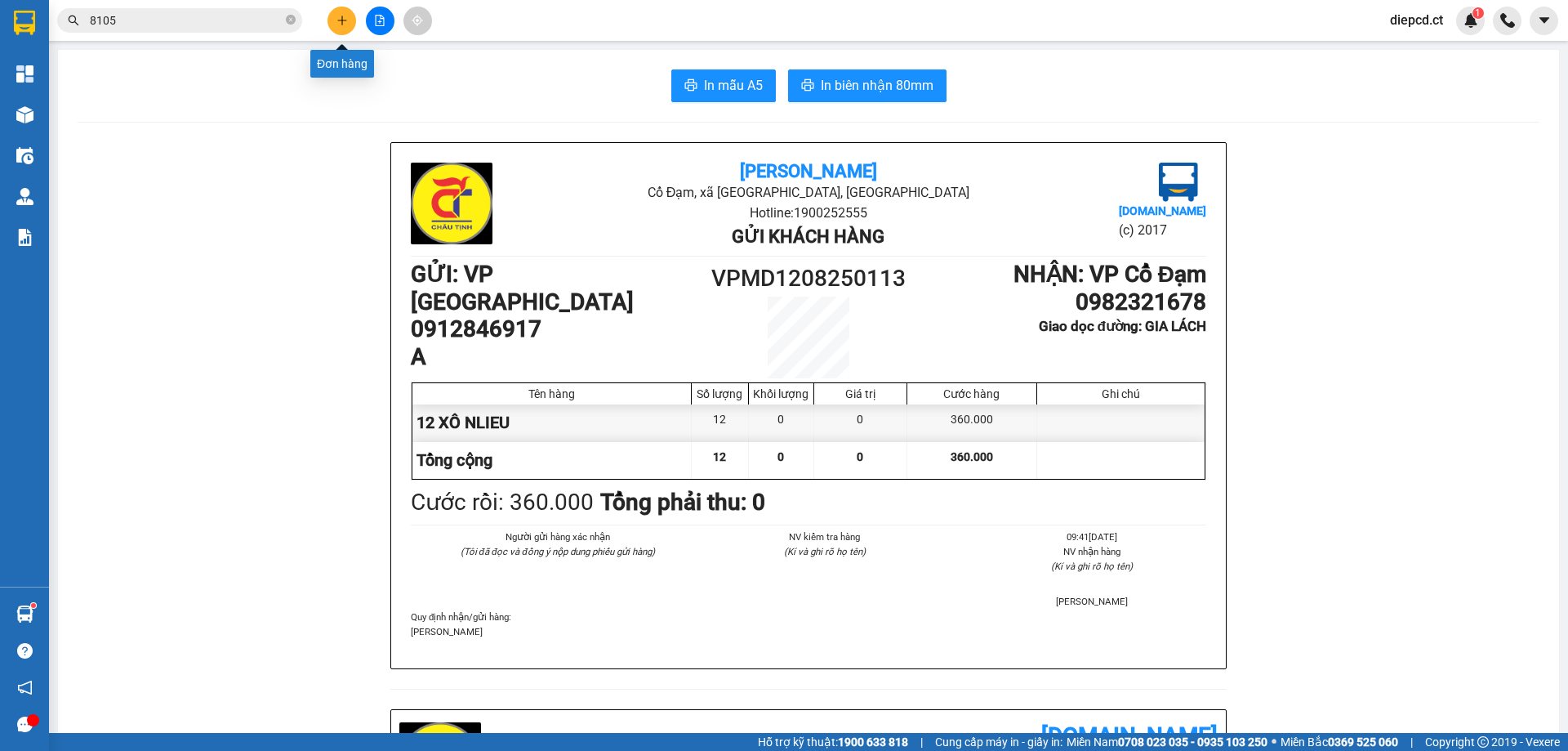
click at [338, 22] on icon "plus" at bounding box center [343, 20] width 12 height 12
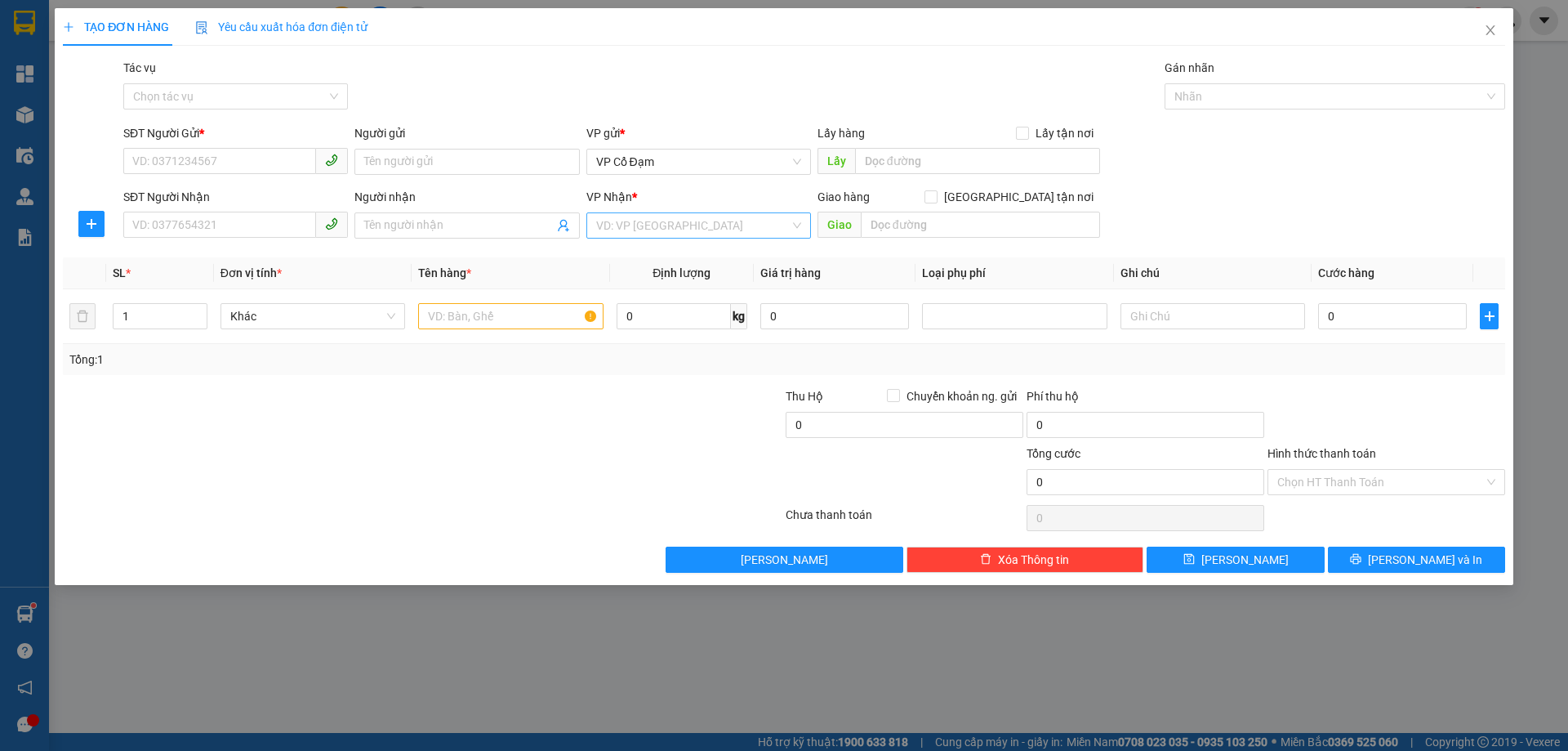
click at [692, 230] on input "search" at bounding box center [692, 225] width 194 height 25
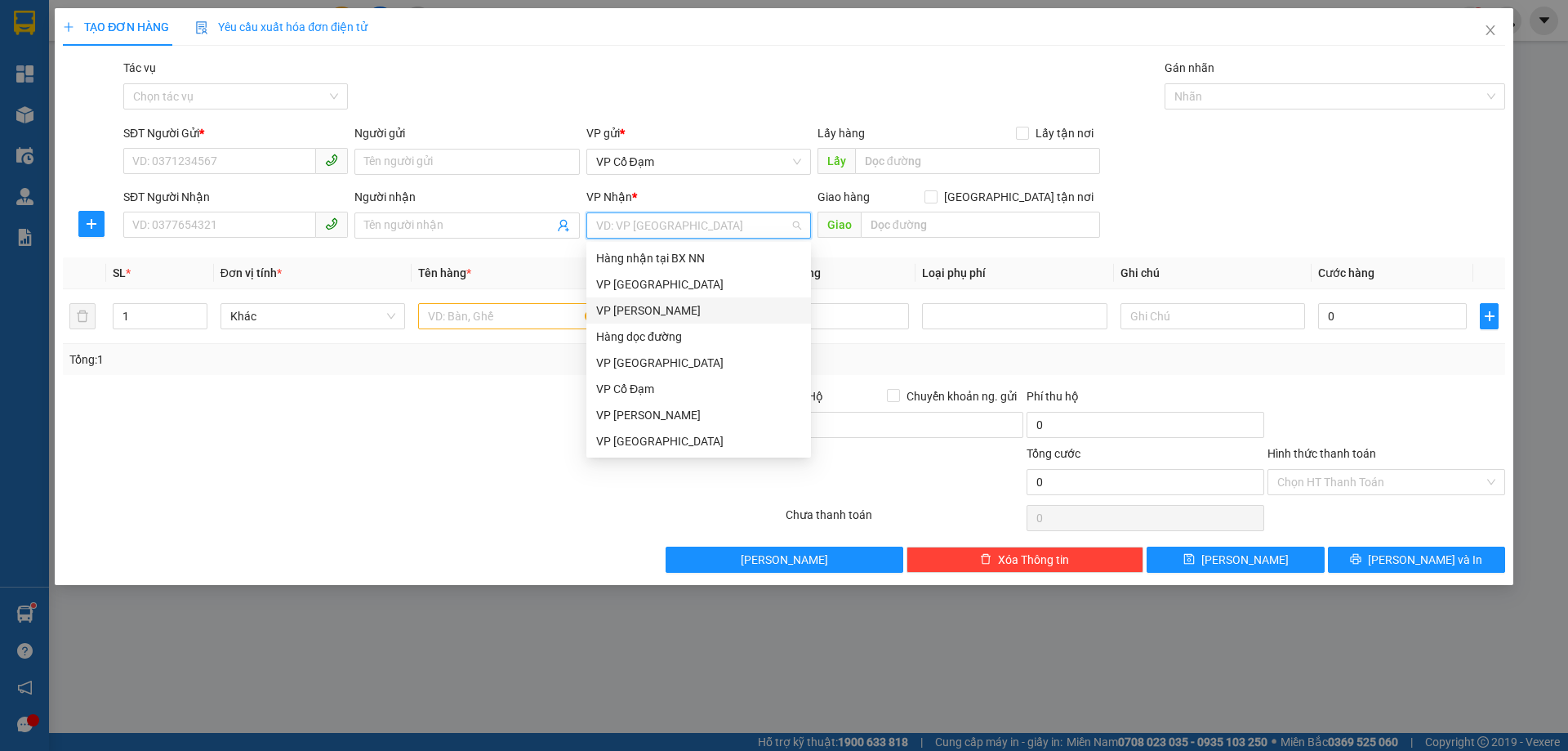
click at [643, 313] on div "VP [PERSON_NAME]" at bounding box center [698, 310] width 205 height 18
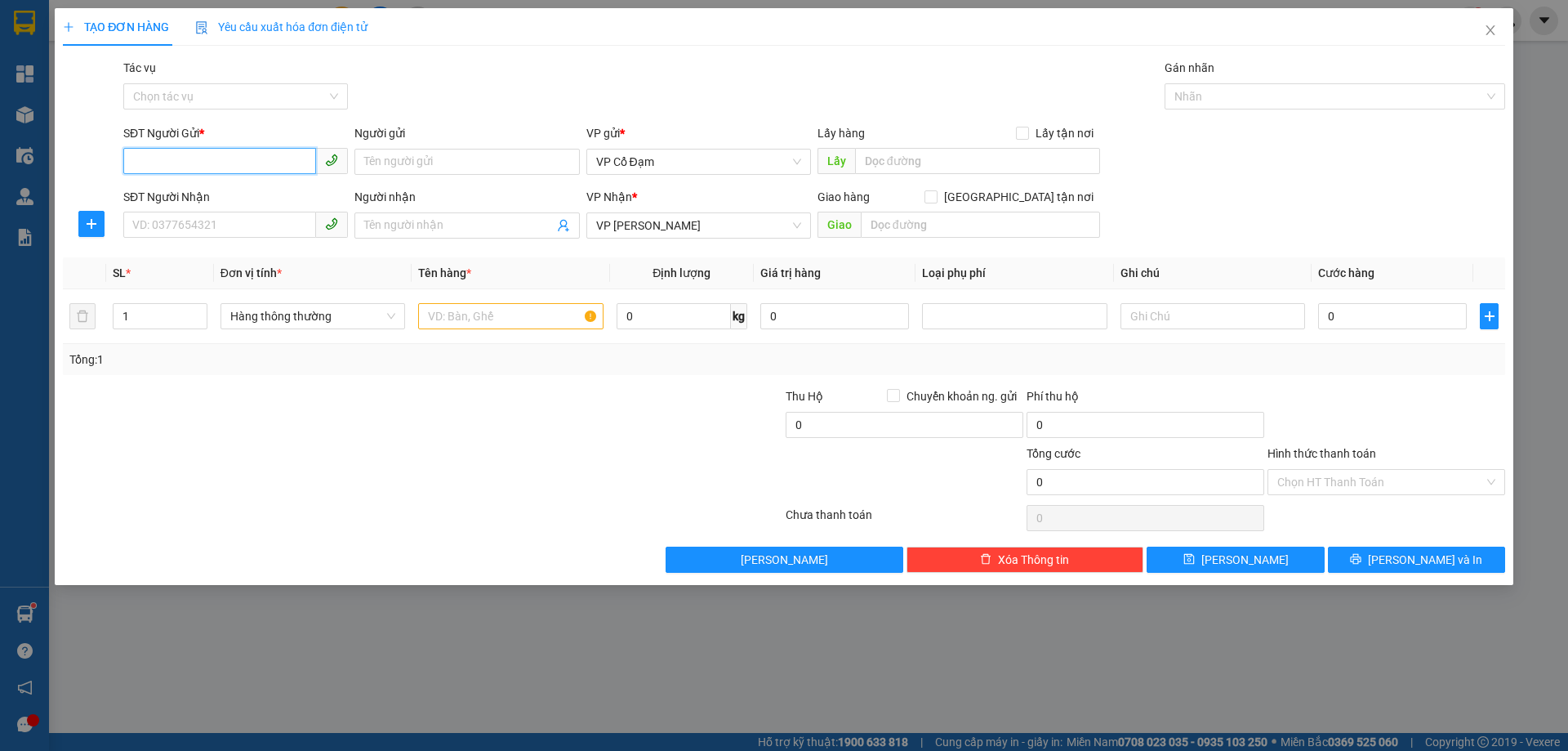
click at [204, 161] on input "SĐT Người Gửi *" at bounding box center [220, 161] width 193 height 26
type input "0989523757"
click at [254, 187] on div "0989523757 - [PERSON_NAME]" at bounding box center [235, 194] width 205 height 18
type input "Bác Nhâm"
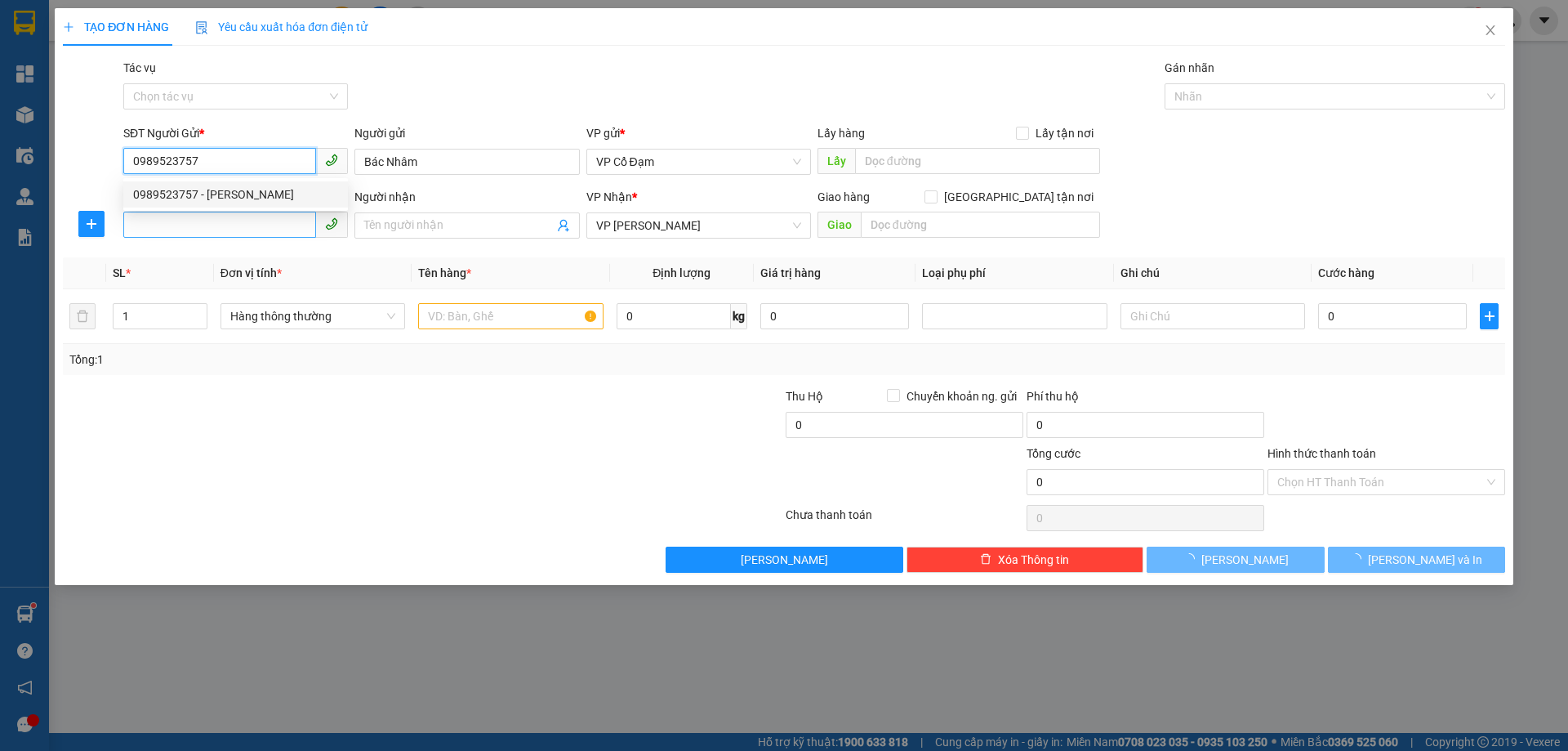
type input "40.000"
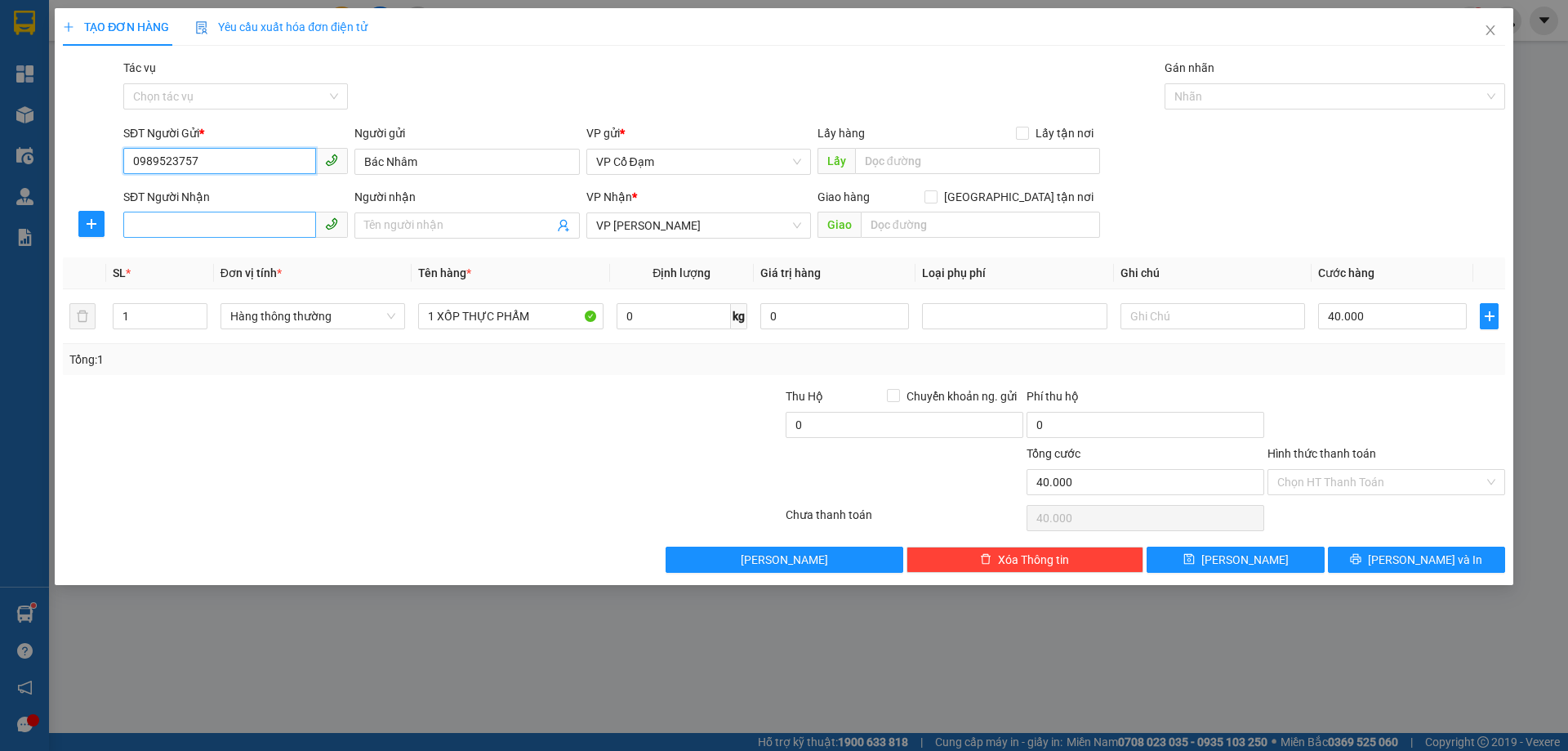
type input "0989523757"
click at [198, 229] on input "SĐT Người Nhận" at bounding box center [220, 224] width 193 height 26
click at [195, 260] on div "0367703460 - [PERSON_NAME]" at bounding box center [235, 257] width 205 height 18
type input "0367703460"
type input "[PERSON_NAME]"
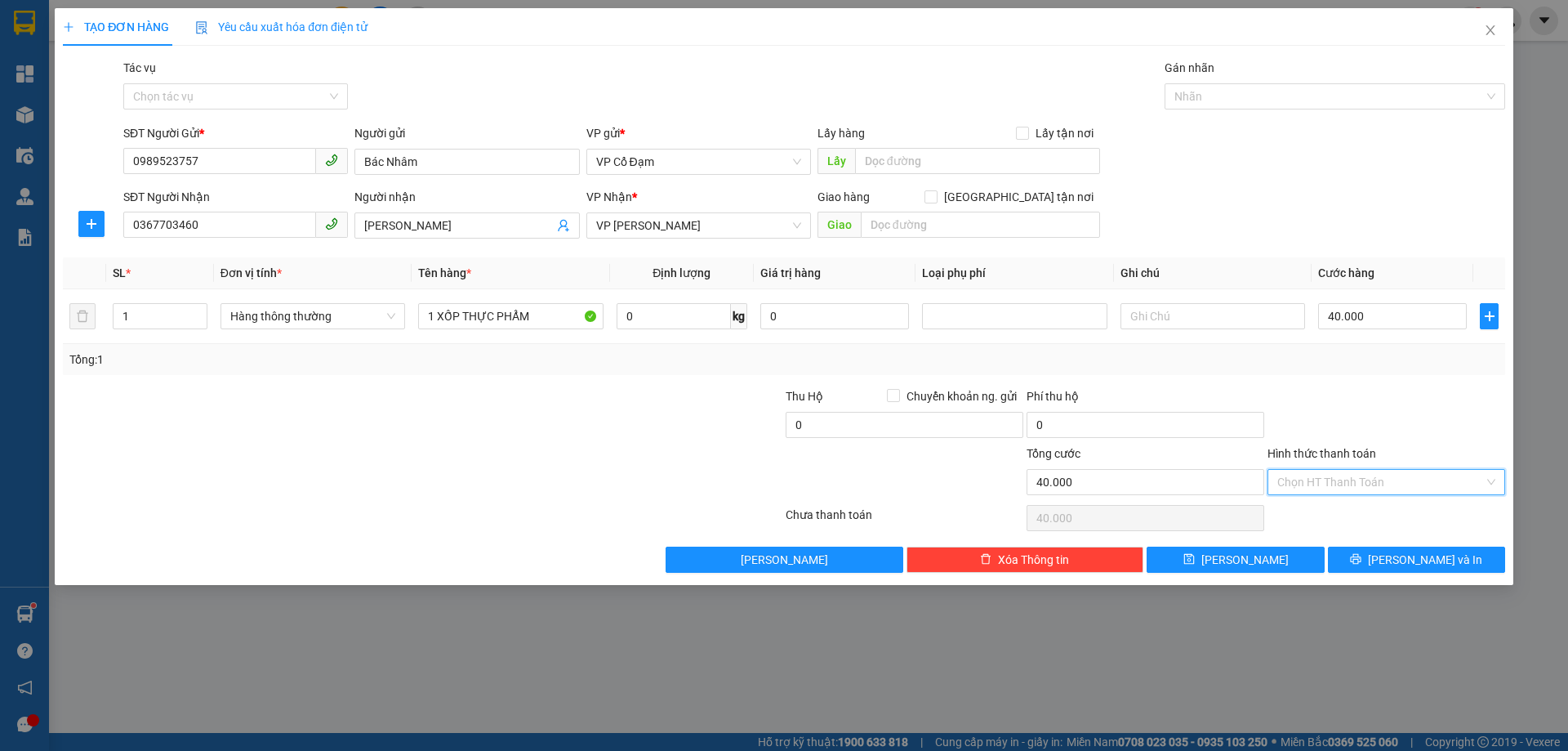
click at [1329, 482] on input "Hình thức thanh toán" at bounding box center [1380, 482] width 206 height 25
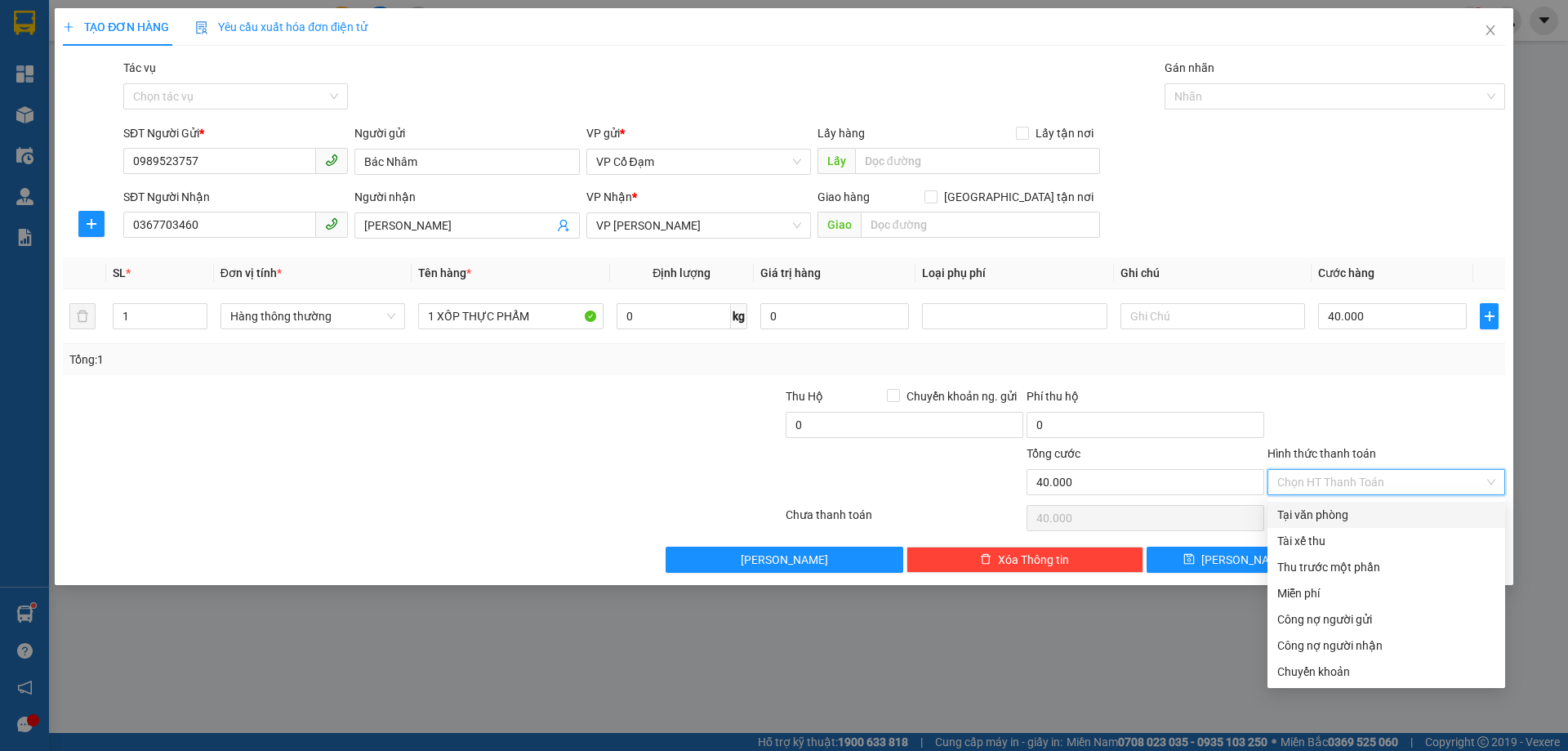
click at [1307, 517] on div "Tại văn phòng" at bounding box center [1386, 514] width 218 height 18
type input "0"
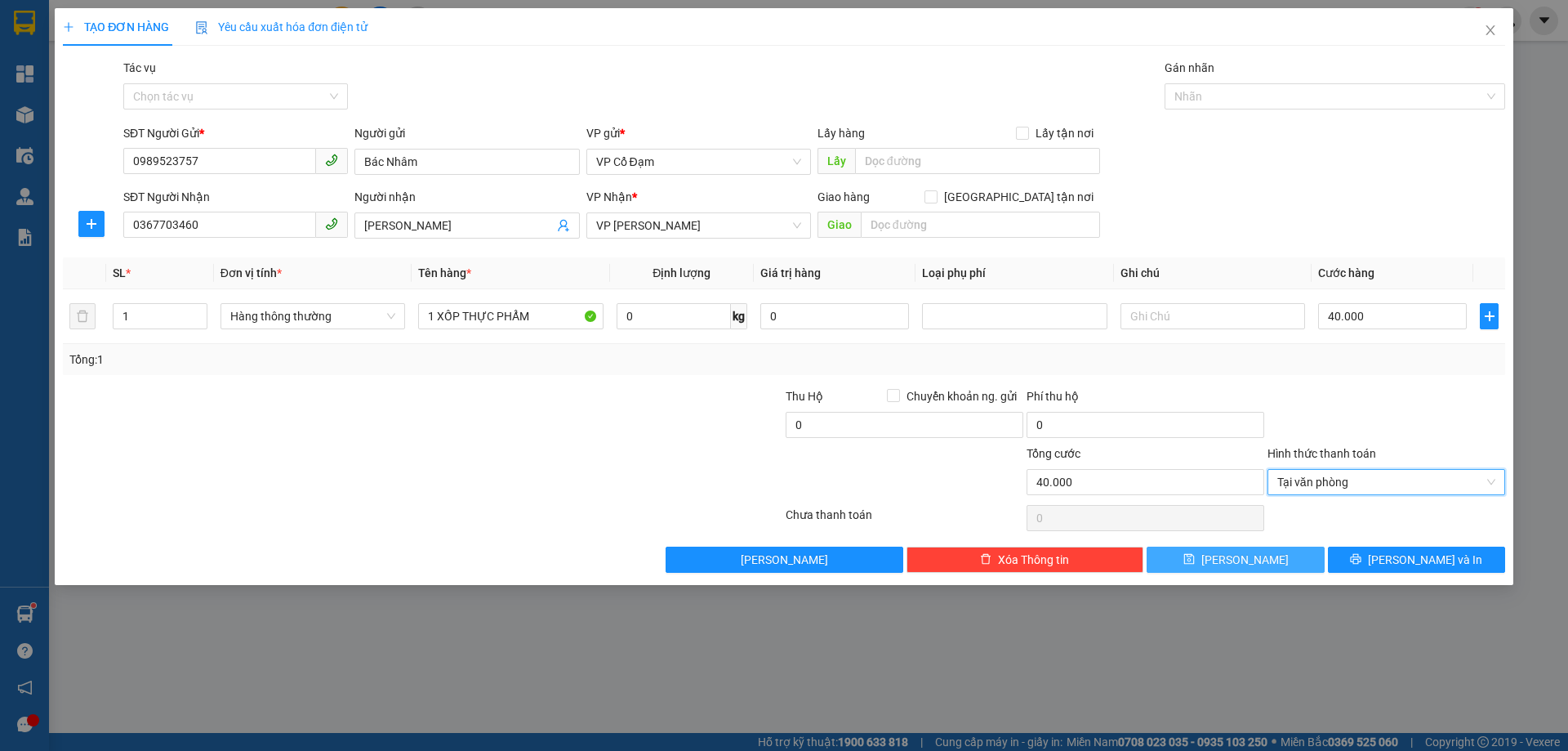
click at [1234, 562] on button "[PERSON_NAME]" at bounding box center [1235, 560] width 177 height 26
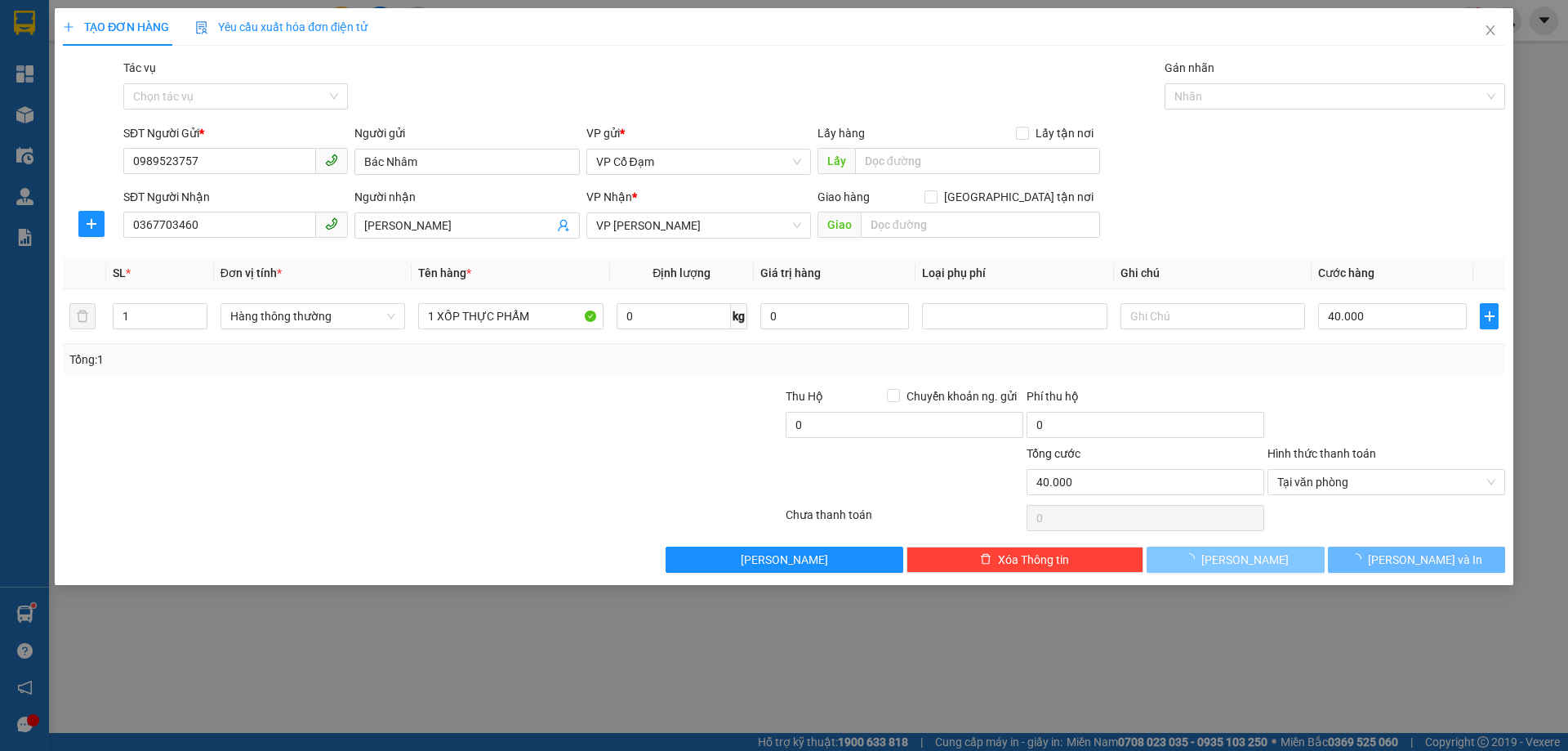
type input "0"
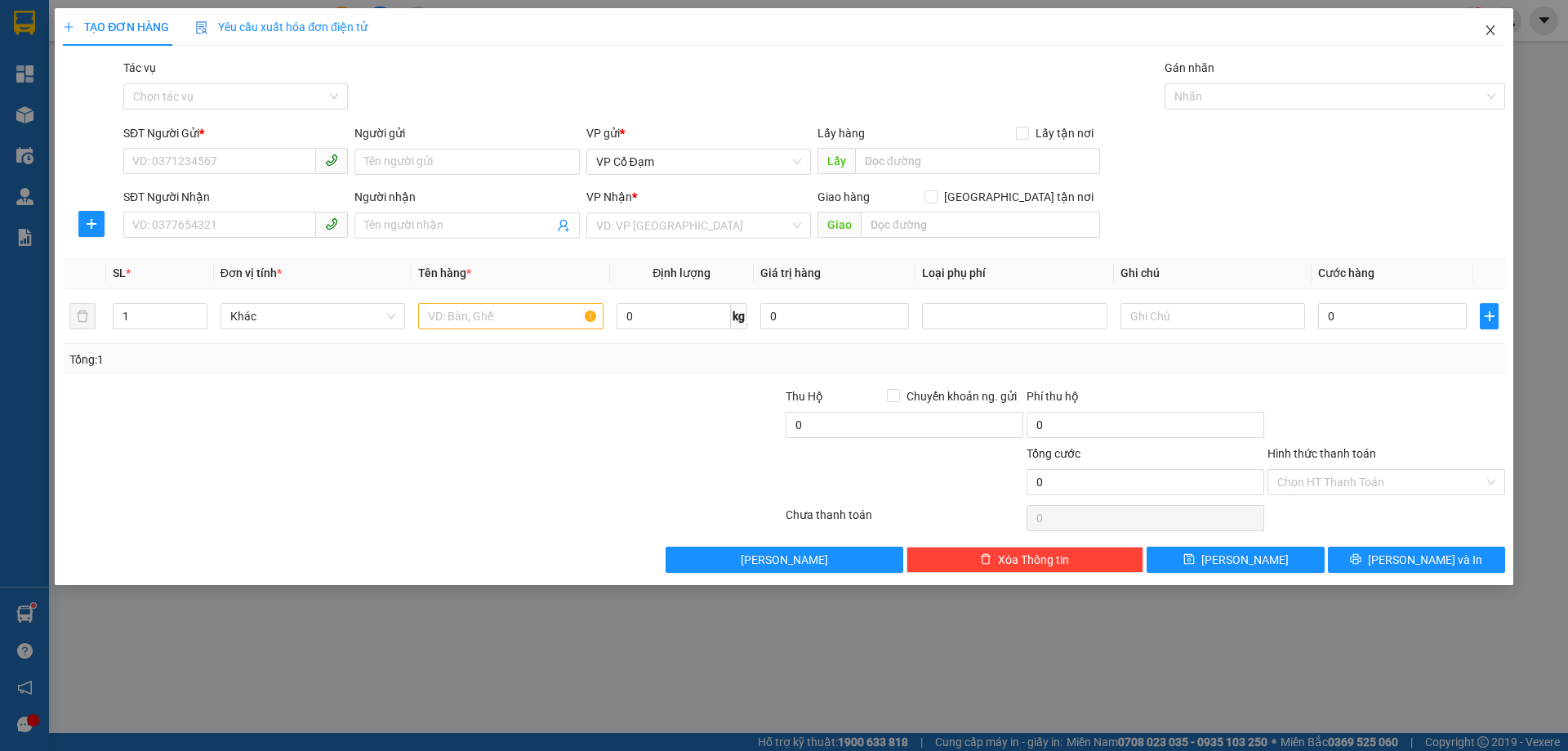
click at [1490, 27] on icon "close" at bounding box center [1489, 30] width 13 height 13
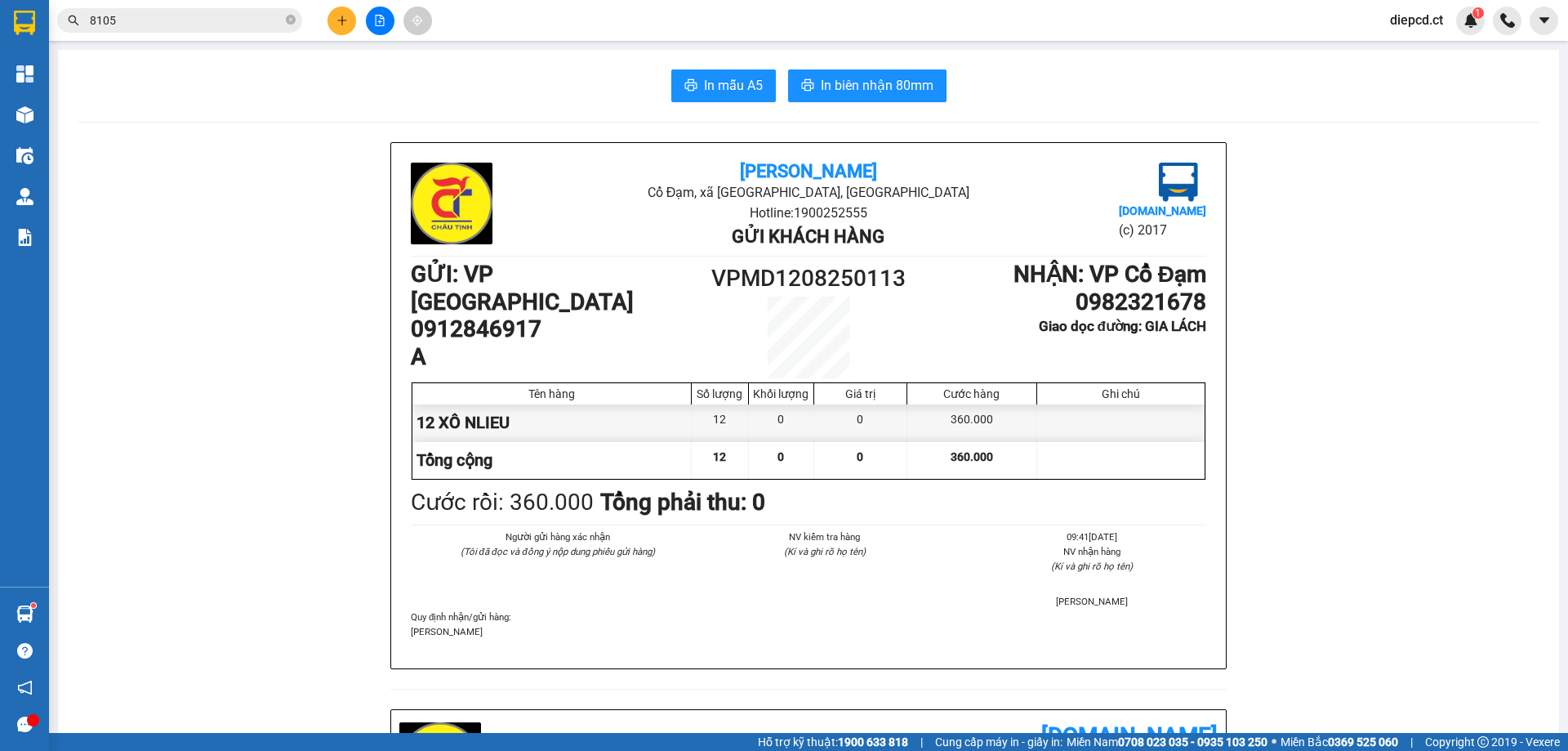
click at [151, 33] on div "Kết quả tìm kiếm ( 6 ) Bộ lọc Mã ĐH Trạng thái Món hàng Thu hộ Tổng cước Chưa c…" at bounding box center [159, 21] width 318 height 29
click at [161, 21] on input "8105" at bounding box center [186, 20] width 193 height 18
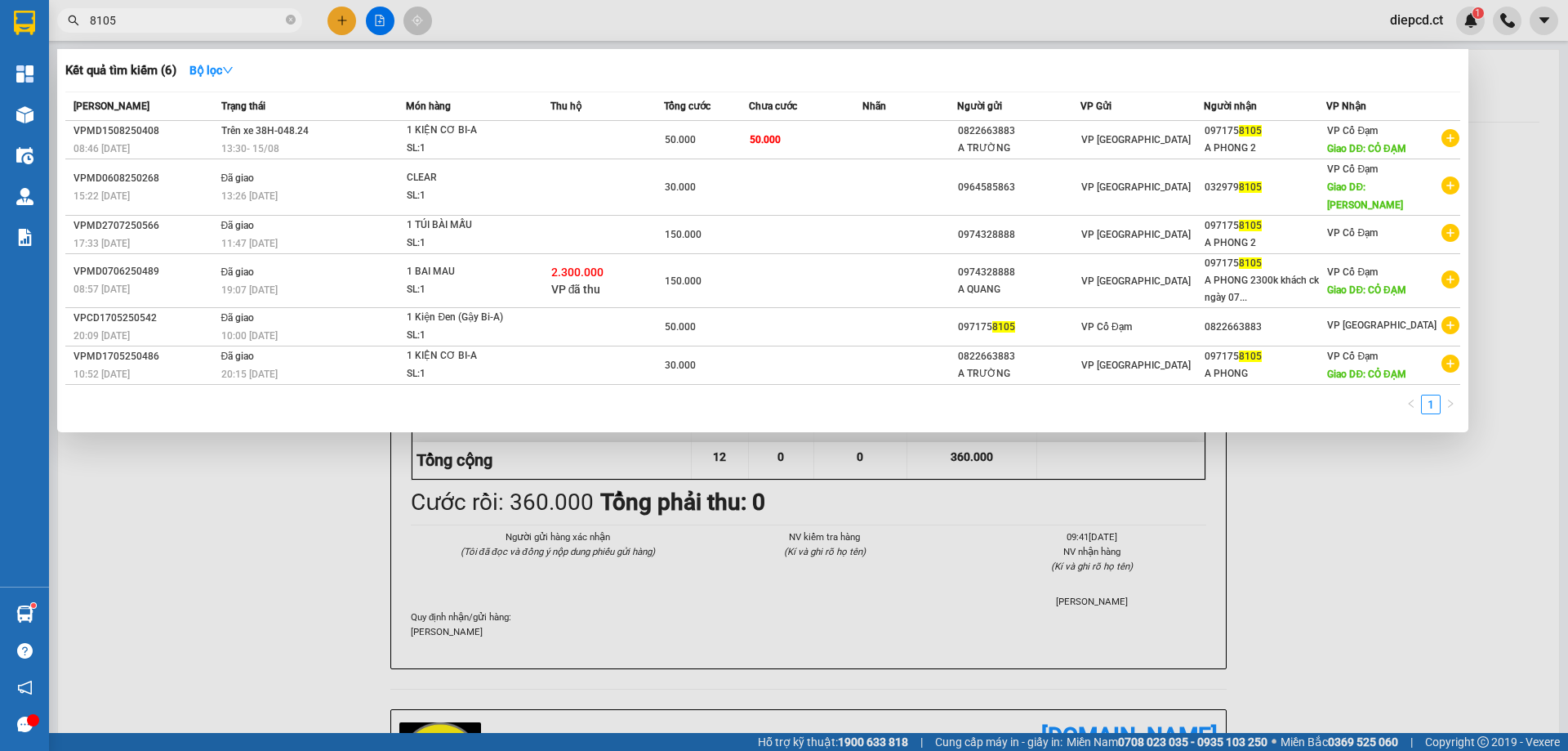
click at [161, 21] on input "8105" at bounding box center [186, 20] width 193 height 18
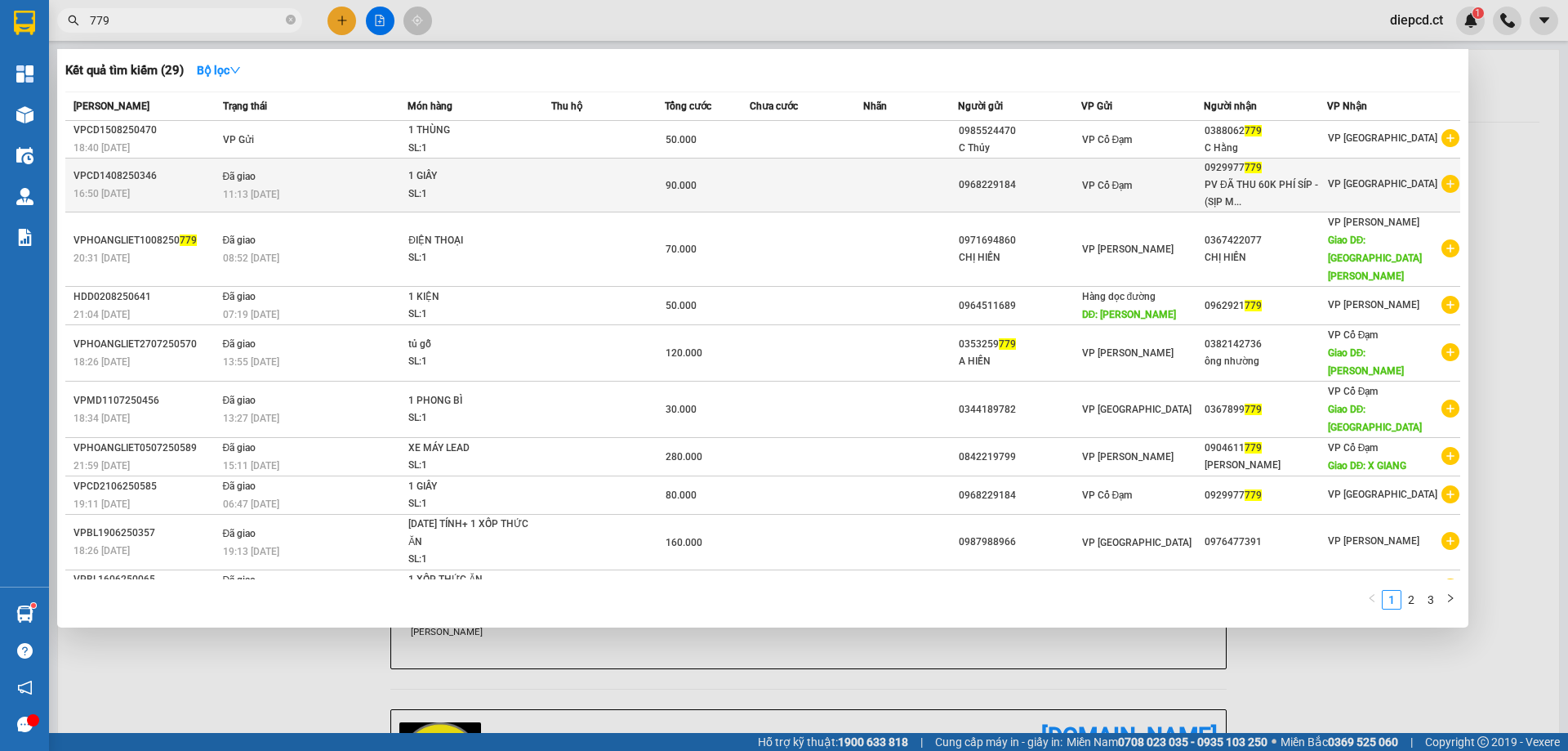
type input "779"
click at [323, 193] on div "11:13 [DATE]" at bounding box center [315, 194] width 184 height 18
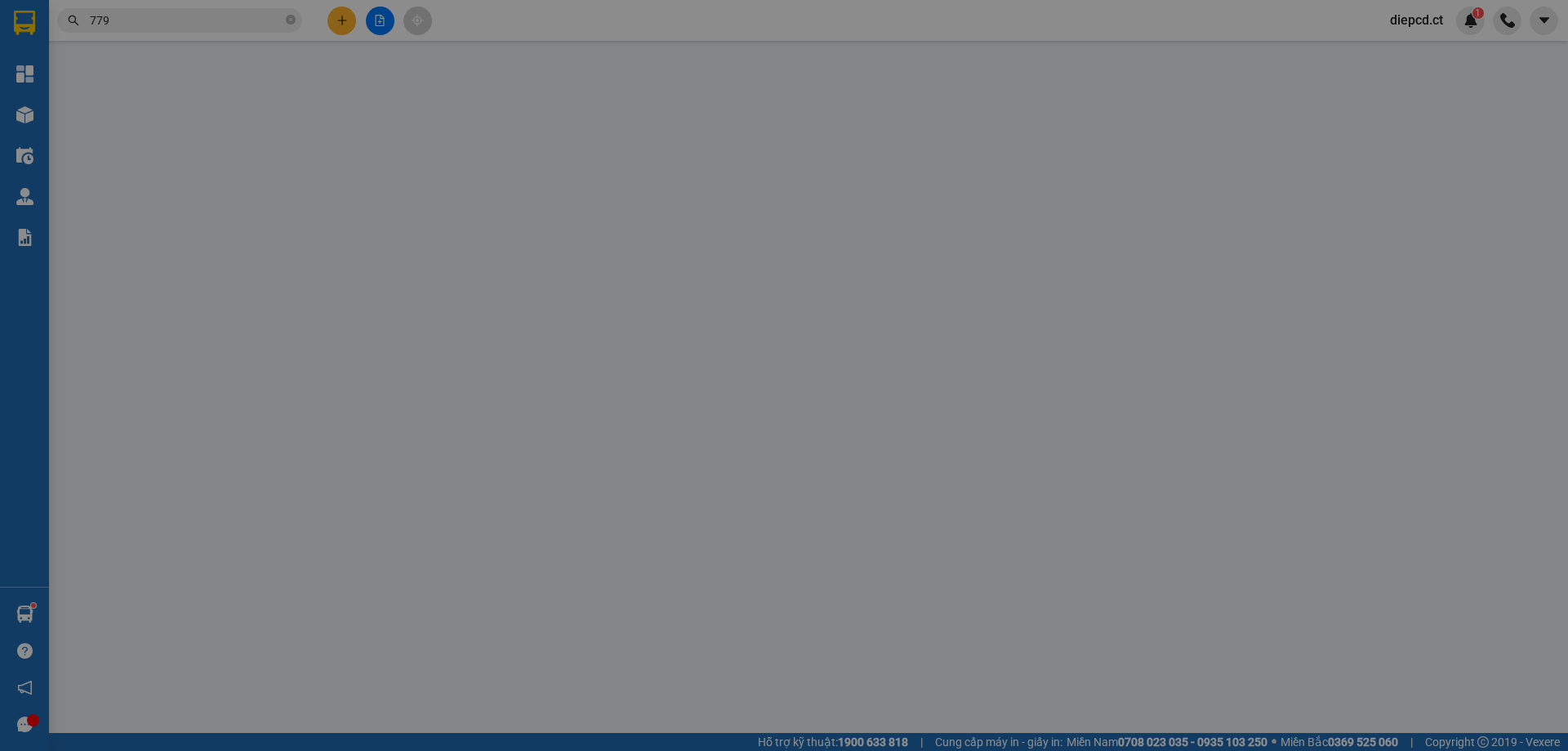
type input "0968229184"
type input "0929977779"
type input "PV ĐÃ THU 60K PHÍ SÍP - (SỊP MUỘN)"
type input "90.000"
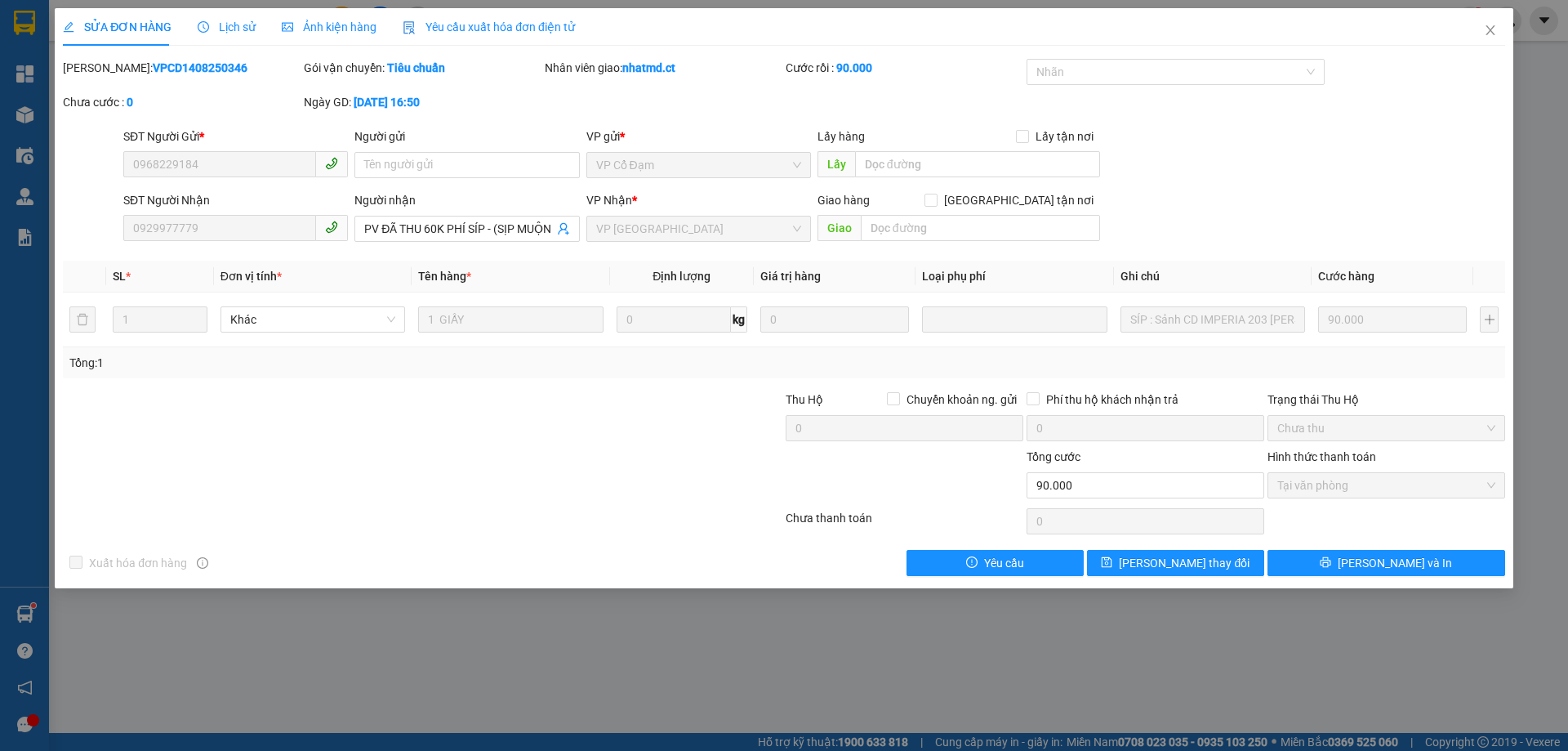
click at [219, 28] on span "Lịch sử" at bounding box center [227, 26] width 58 height 13
